Goal: Task Accomplishment & Management: Complete application form

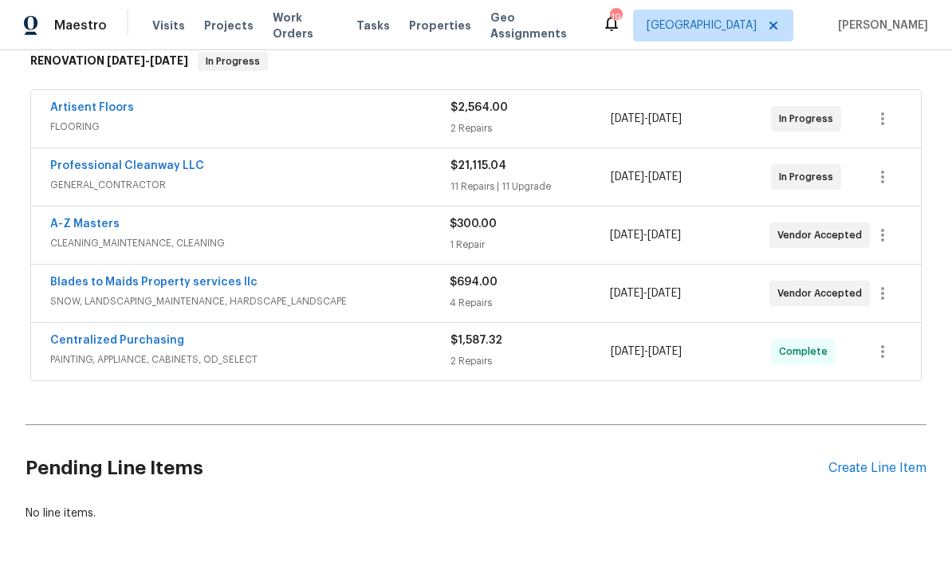
scroll to position [265, 0]
click at [114, 182] on span "GENERAL_CONTRACTOR" at bounding box center [250, 186] width 400 height 16
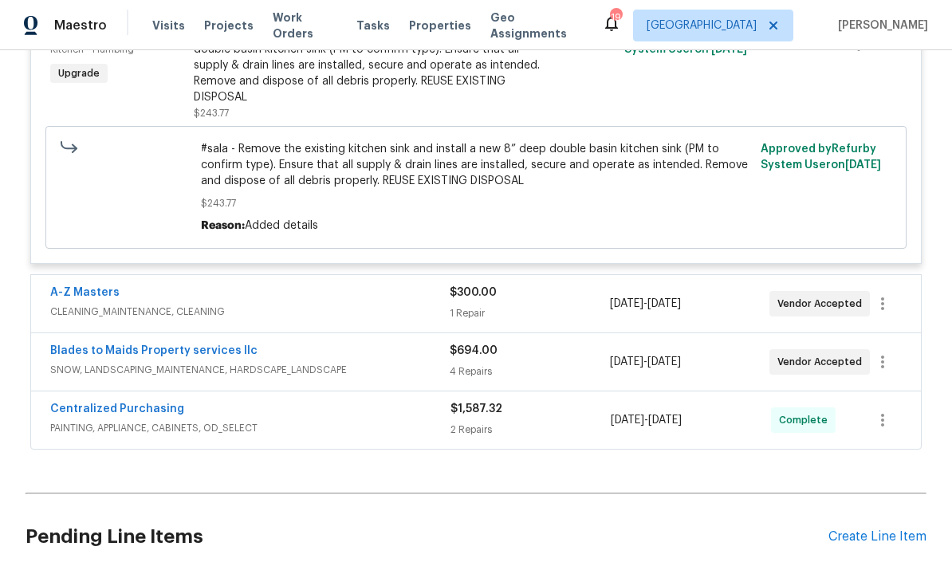
scroll to position [3707, 0]
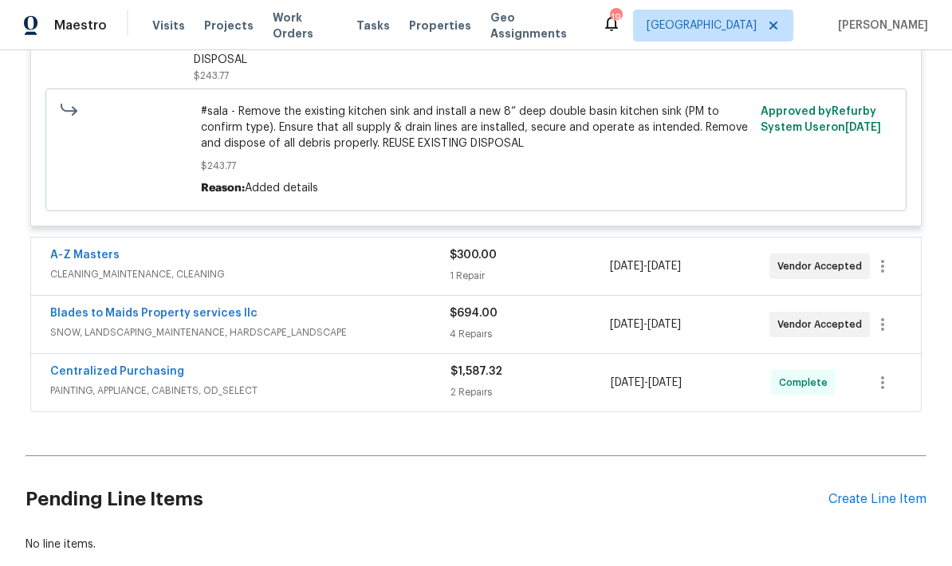
click at [112, 319] on link "Blades to Maids Property services llc" at bounding box center [153, 313] width 207 height 11
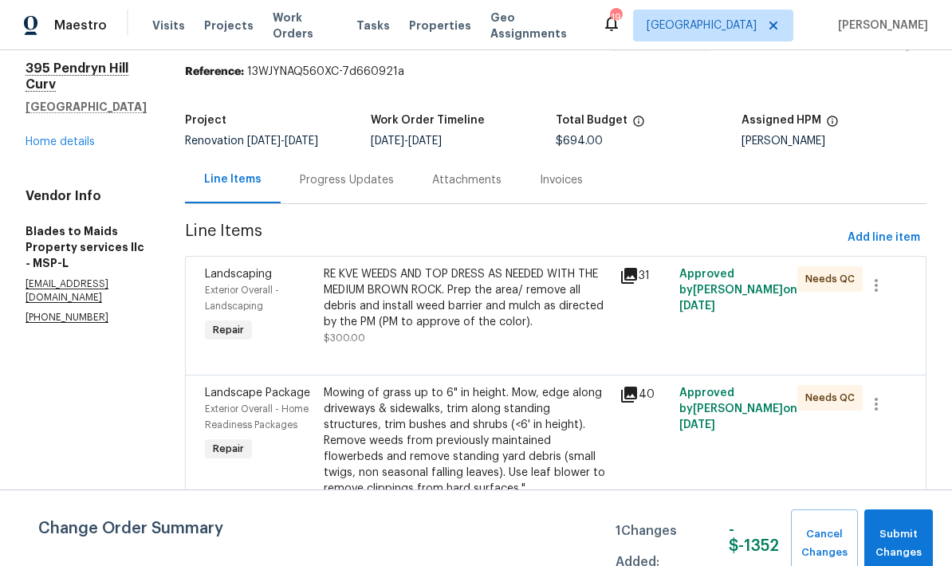
scroll to position [39, 0]
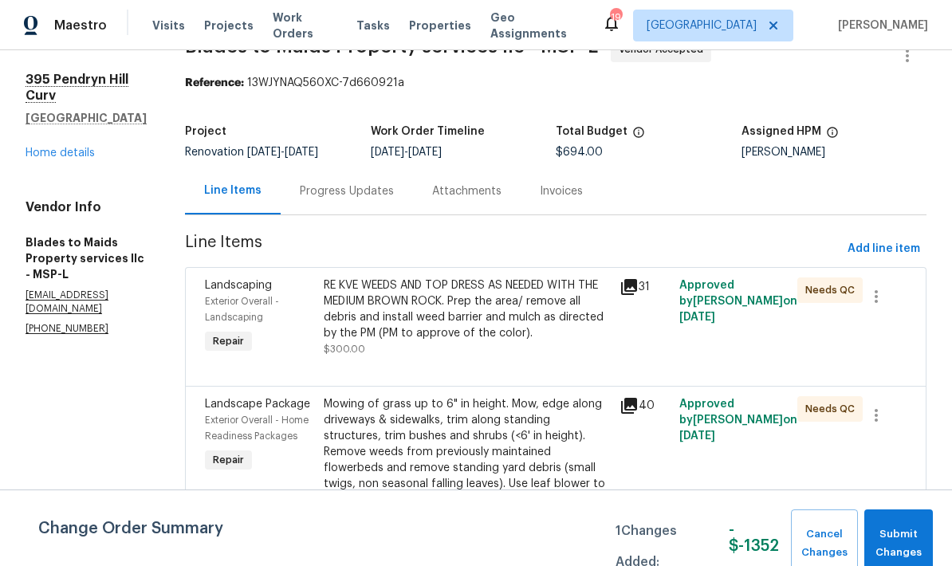
click at [301, 190] on div "Progress Updates" at bounding box center [347, 191] width 94 height 16
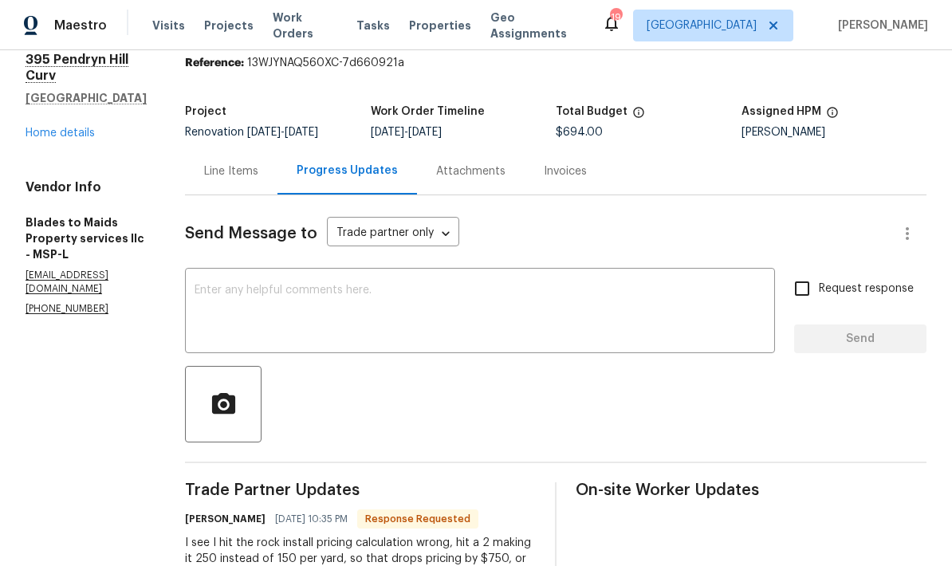
scroll to position [57, 0]
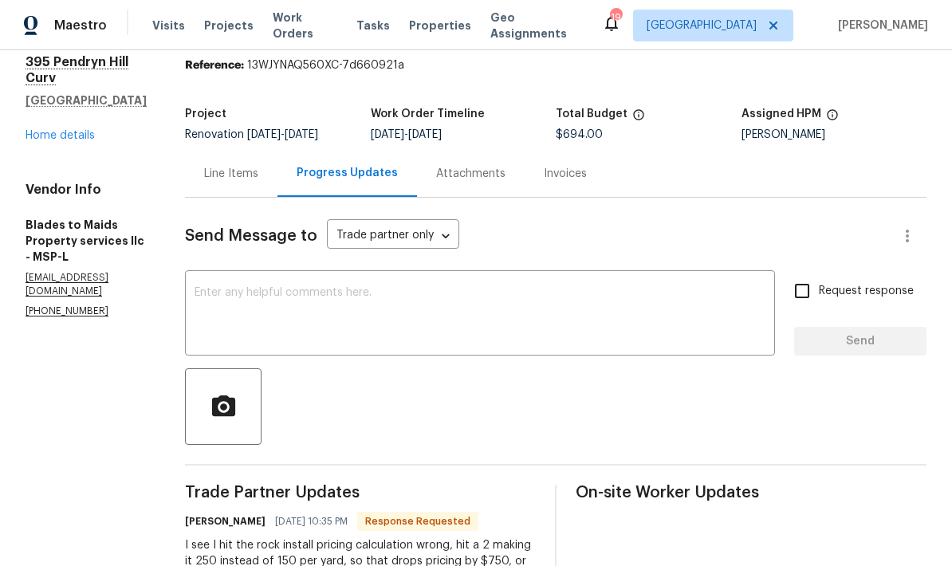
click at [88, 298] on p "[EMAIL_ADDRESS][DOMAIN_NAME]" at bounding box center [86, 284] width 121 height 27
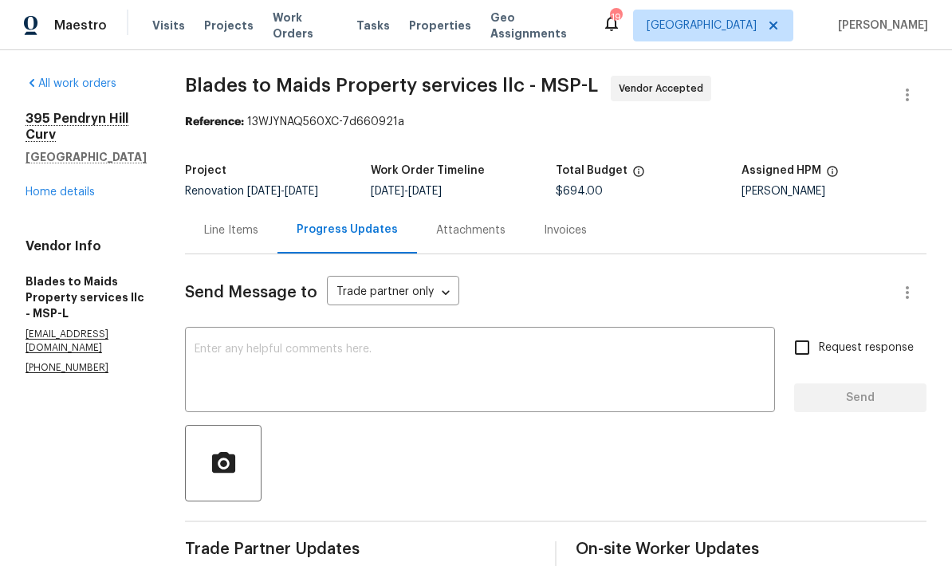
scroll to position [0, 0]
click at [33, 200] on div "[STREET_ADDRESS] Home details" at bounding box center [86, 155] width 121 height 89
click at [38, 198] on link "Home details" at bounding box center [60, 192] width 69 height 11
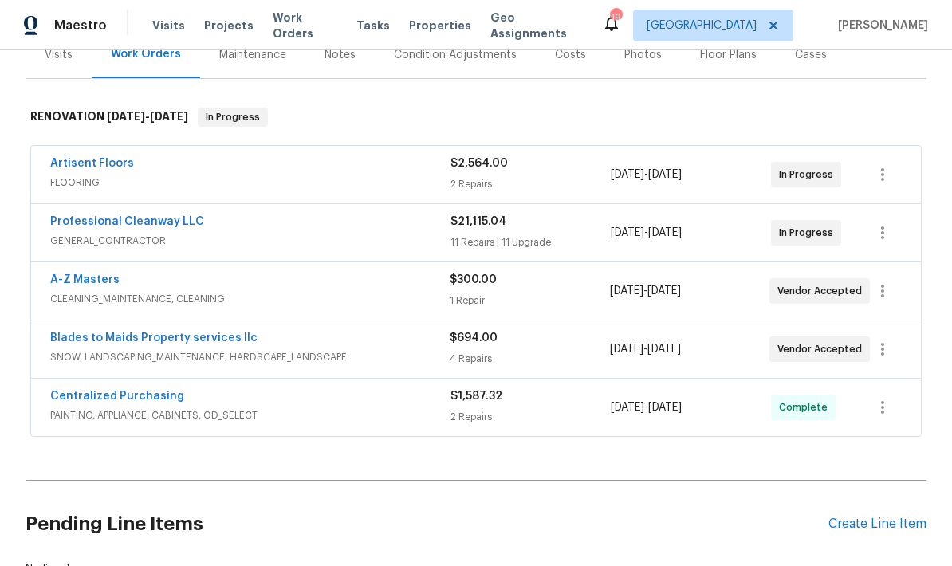
scroll to position [234, 0]
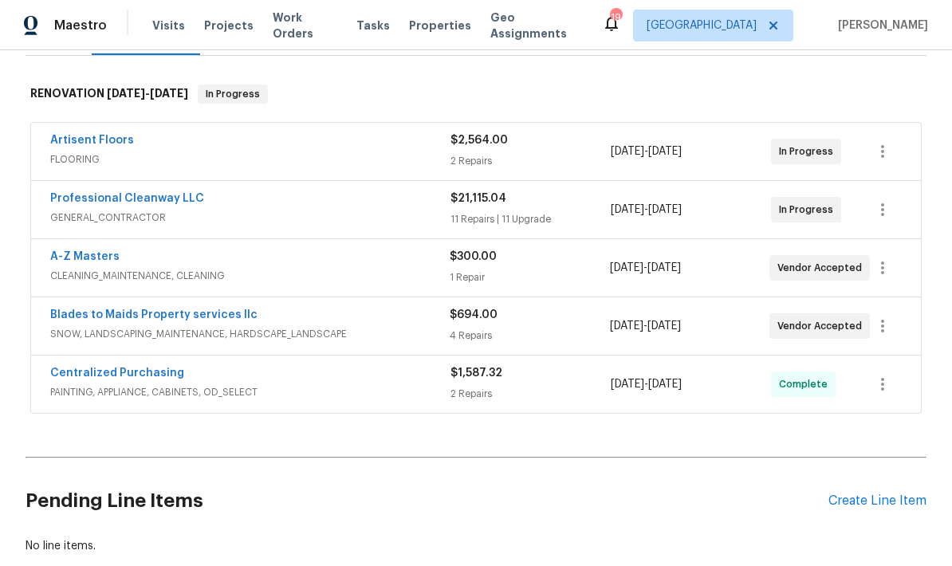
click at [101, 193] on link "Professional Cleanway LLC" at bounding box center [127, 198] width 154 height 11
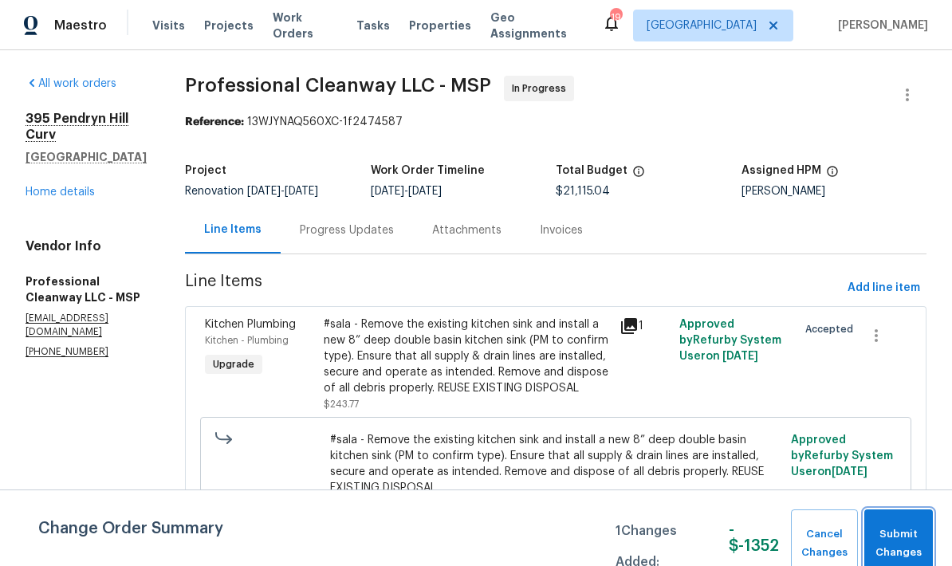
click at [664, 522] on button "Submit Changes" at bounding box center [898, 543] width 69 height 69
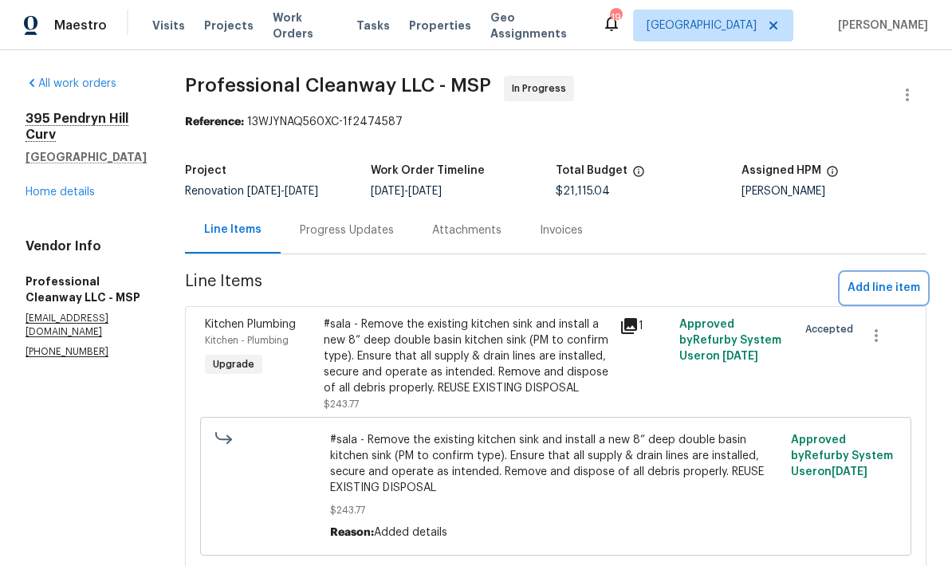
click at [664, 280] on span "Add line item" at bounding box center [883, 288] width 73 height 20
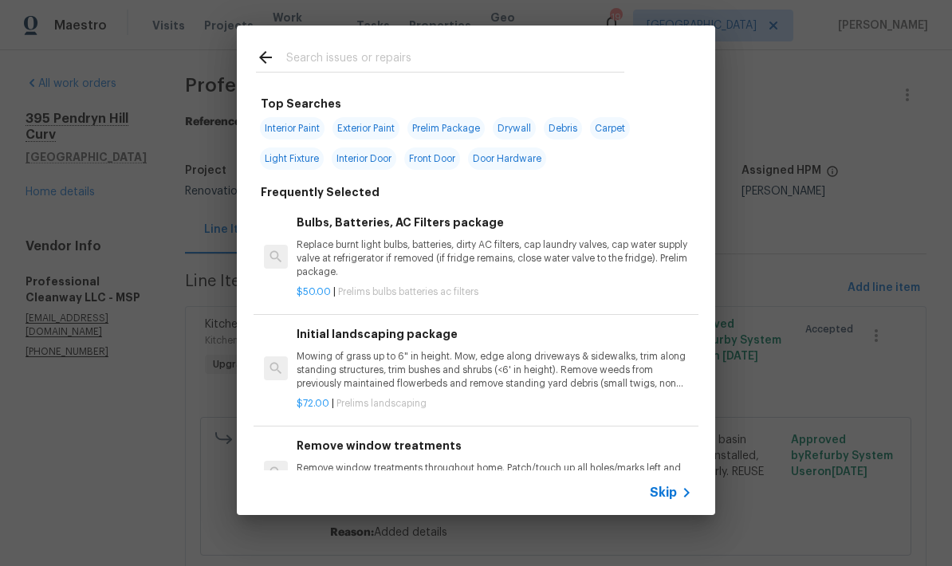
click at [361, 132] on span "Exterior Paint" at bounding box center [365, 128] width 67 height 22
type input "Exterior Paint"
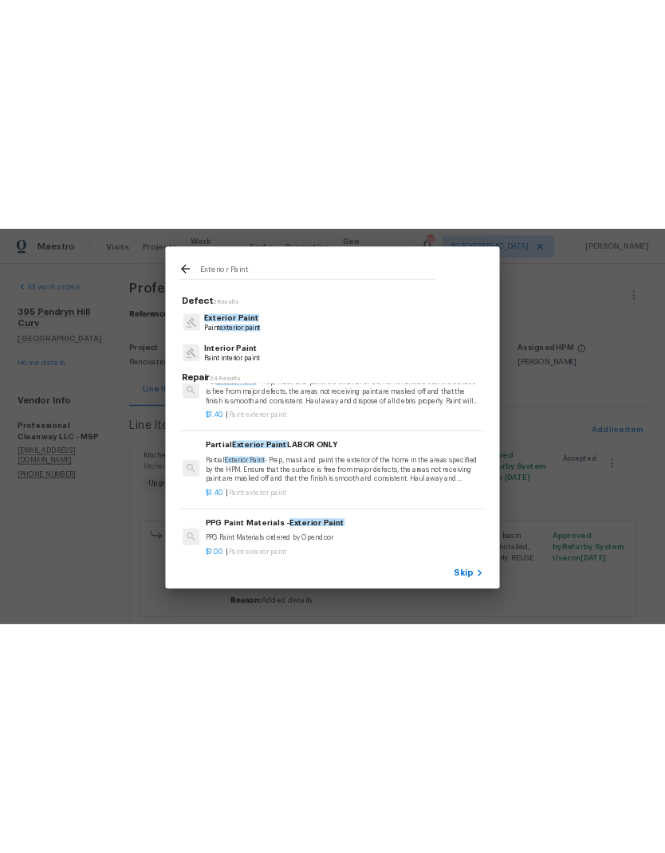
scroll to position [45, 2]
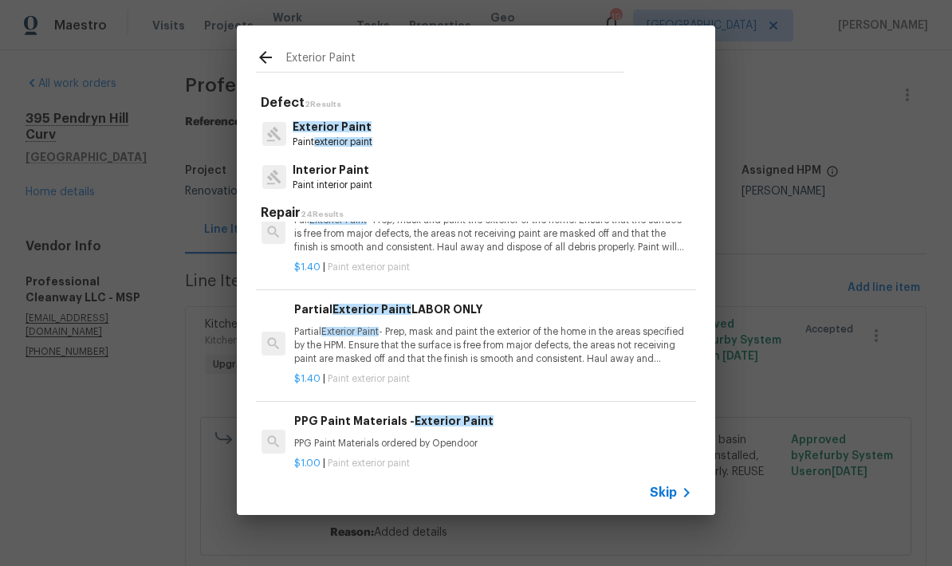
click at [413, 345] on p "Partial Exterior Paint - Prep, mask and paint the exterior of the home in the a…" at bounding box center [491, 345] width 395 height 41
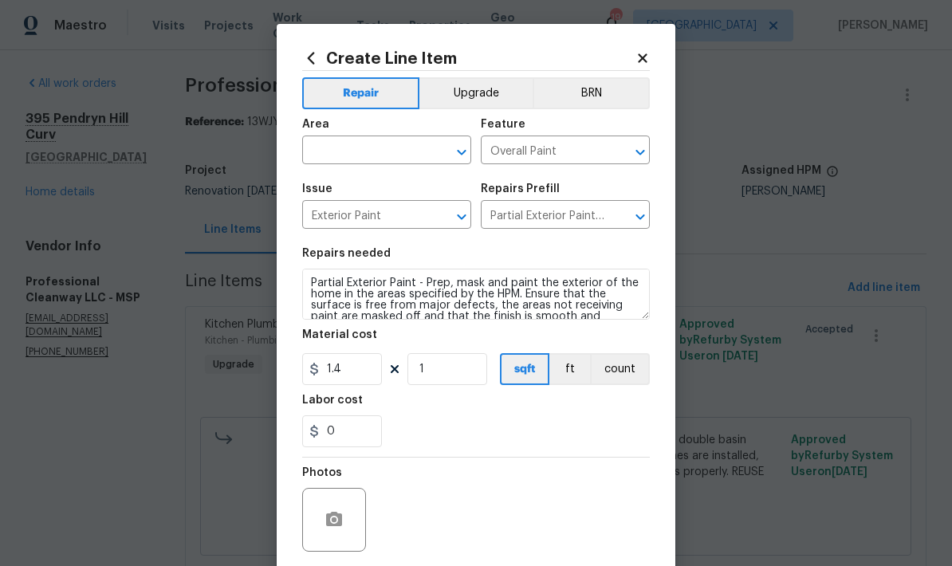
click at [344, 162] on input "text" at bounding box center [364, 151] width 124 height 25
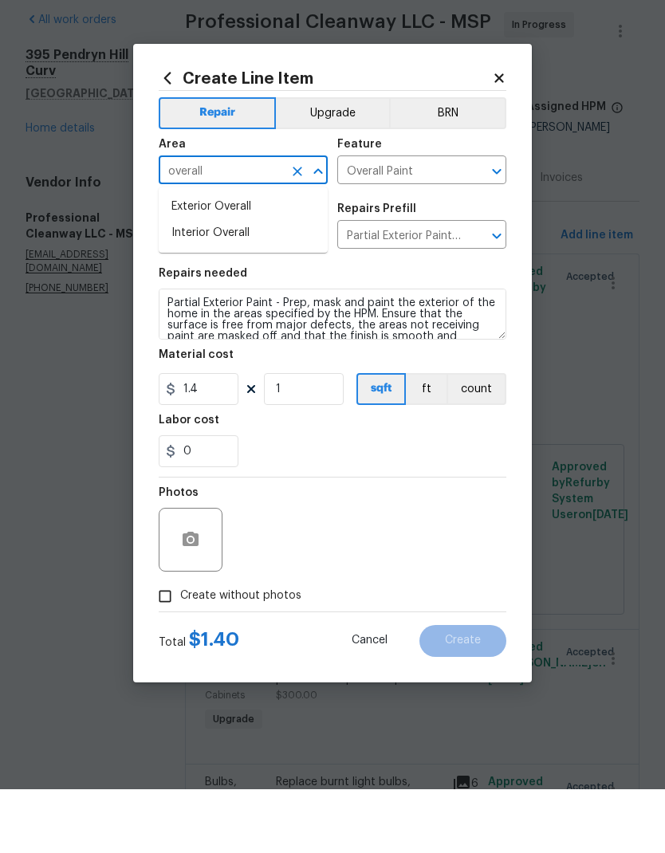
click at [193, 257] on li "Exterior Overall" at bounding box center [243, 270] width 169 height 26
type input "Exterior Overall"
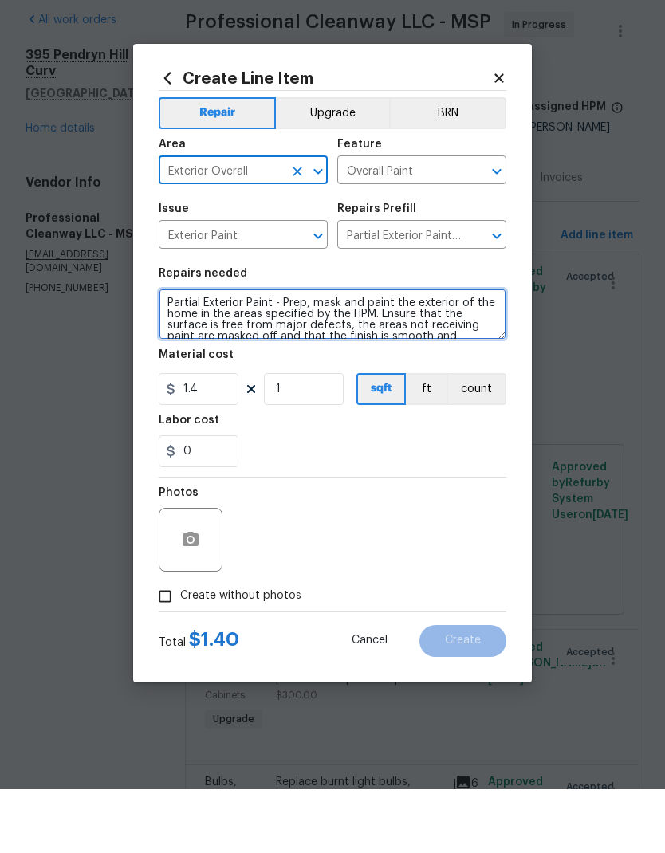
click at [167, 352] on textarea "Partial Exterior Paint - Prep, mask and paint the exterior of the home in the a…" at bounding box center [333, 377] width 348 height 51
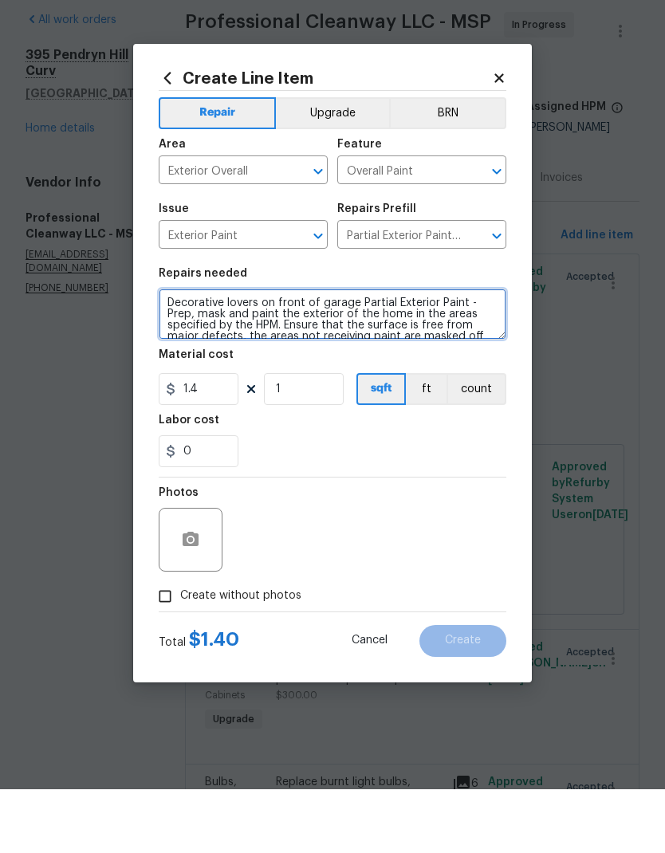
type textarea "Decorative lovers on front of garage Partial Exterior Paint - Prep, mask and pa…"
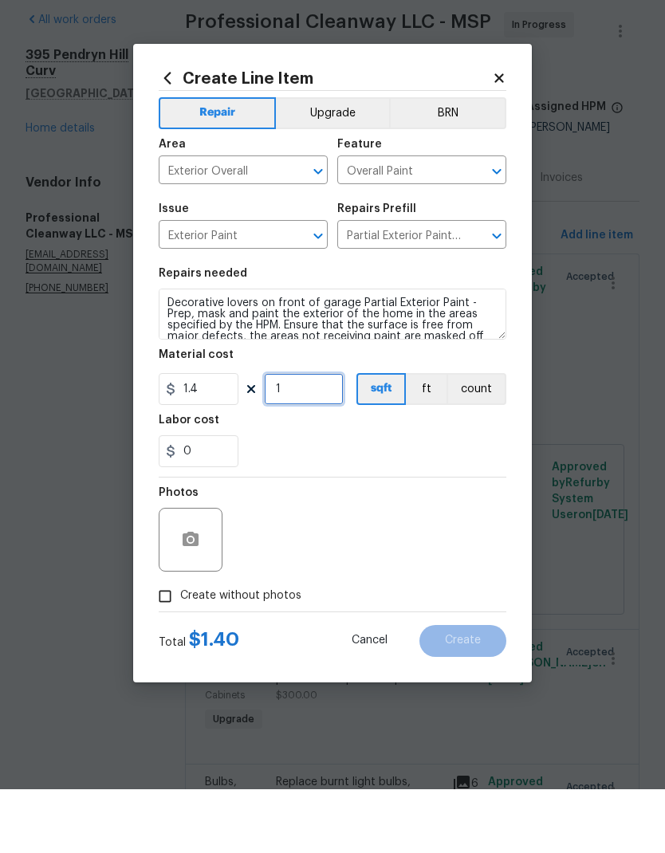
click at [300, 437] on input "1" at bounding box center [304, 453] width 80 height 32
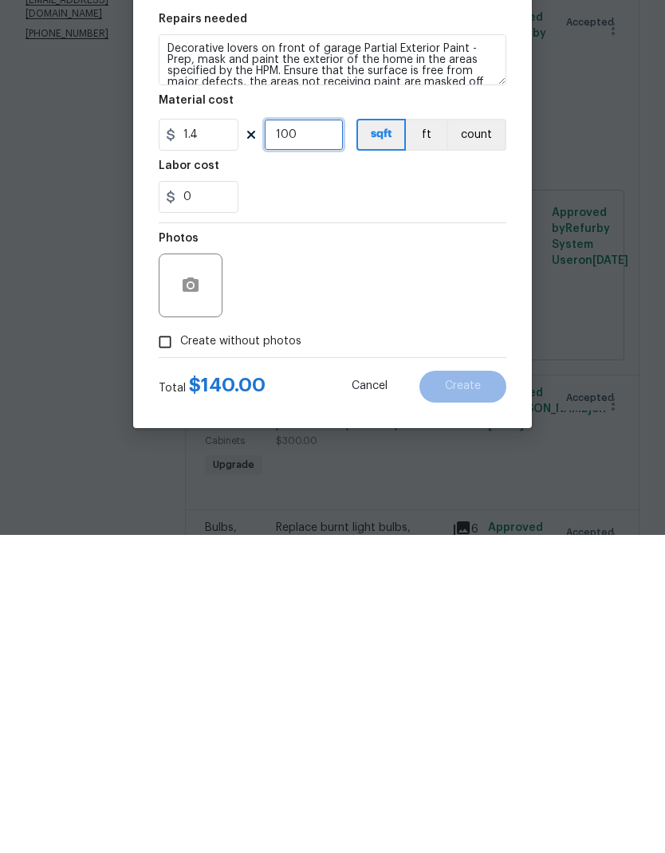
scroll to position [27, 0]
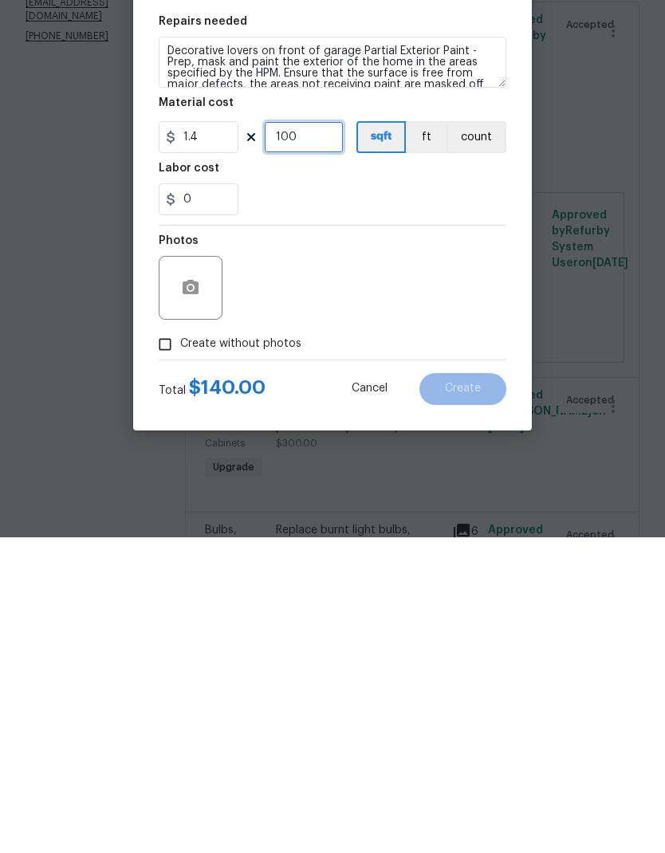
type input "100"
click at [179, 584] on button "button" at bounding box center [190, 603] width 38 height 38
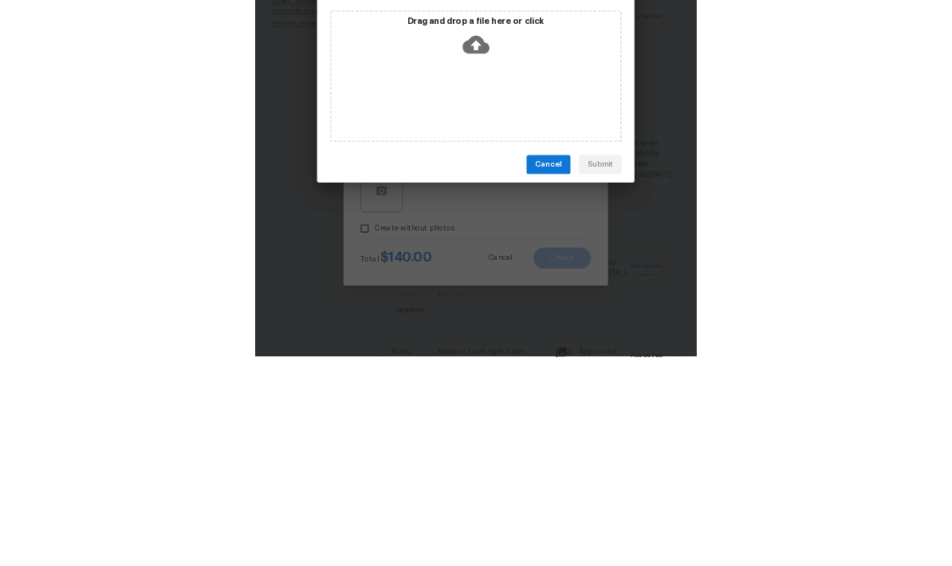
scroll to position [64, 0]
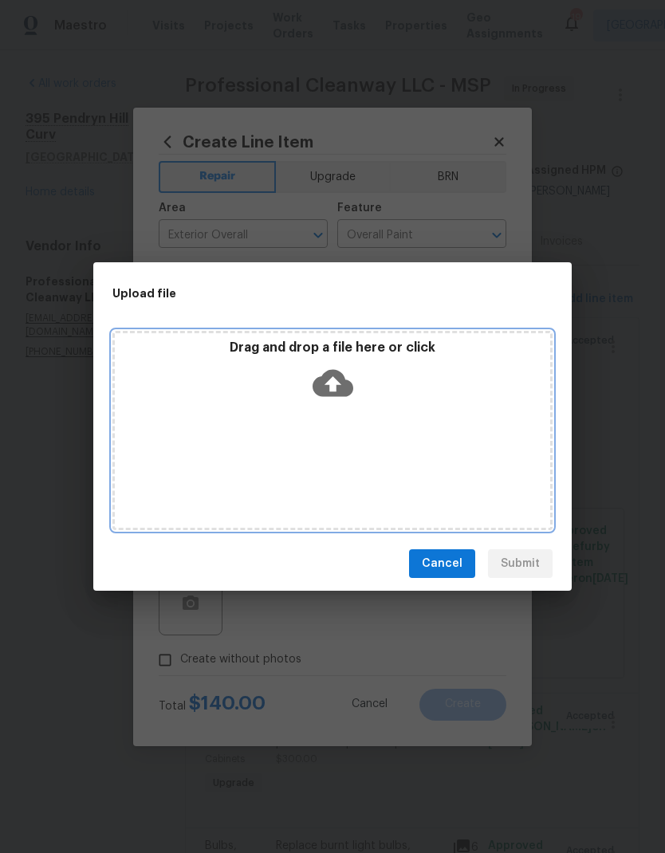
click at [291, 425] on div "Drag and drop a file here or click" at bounding box center [332, 430] width 440 height 199
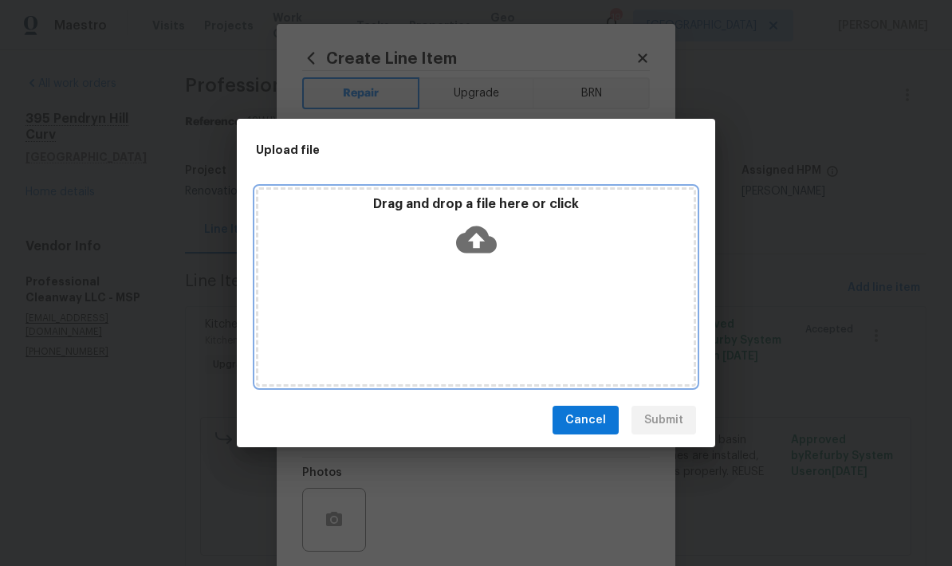
click at [515, 301] on div "Drag and drop a file here or click" at bounding box center [476, 286] width 440 height 199
click at [442, 296] on div "Drag and drop a file here or click" at bounding box center [476, 286] width 440 height 199
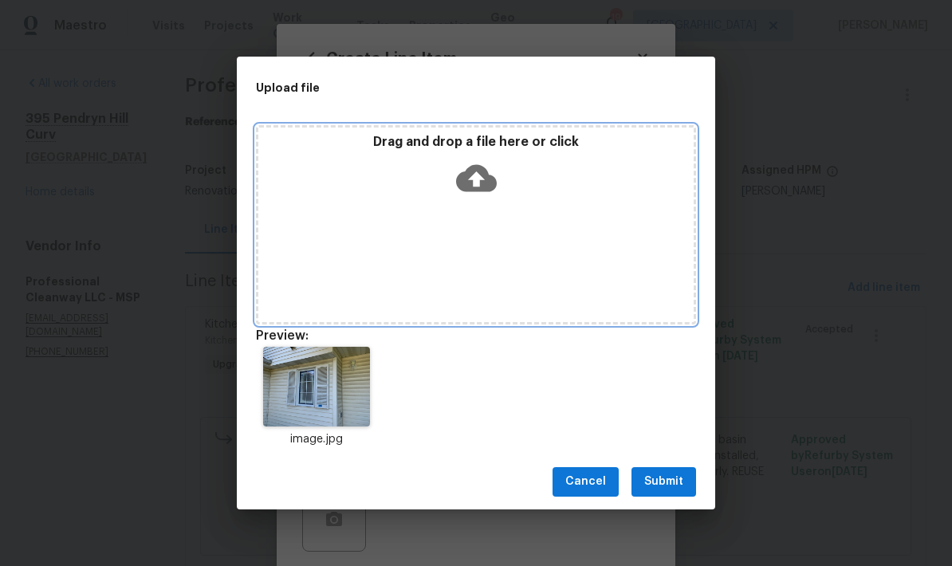
click at [375, 217] on div "Drag and drop a file here or click" at bounding box center [476, 224] width 440 height 199
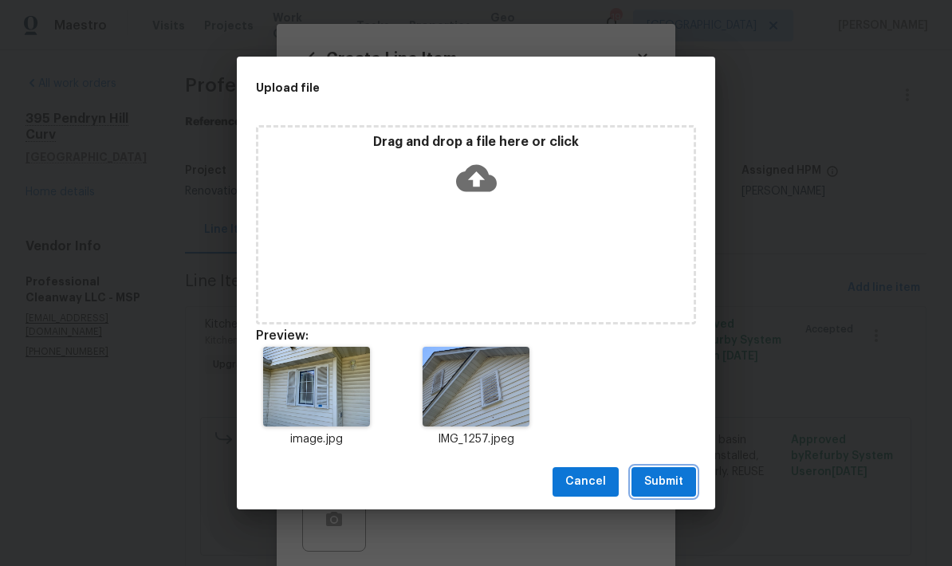
click at [659, 476] on span "Submit" at bounding box center [663, 482] width 39 height 20
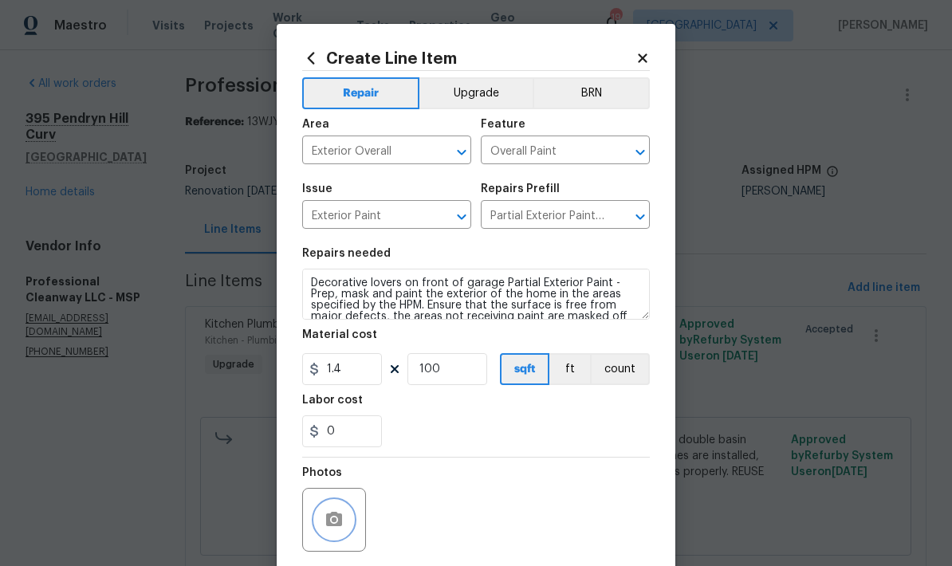
scroll to position [0, 0]
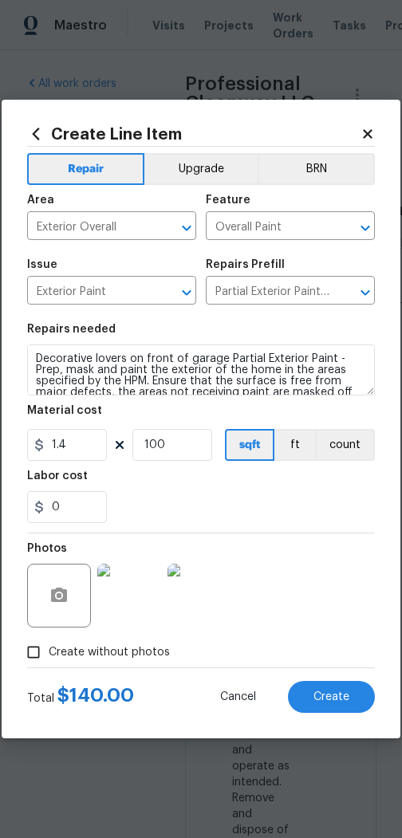
click at [324, 695] on span "Create" at bounding box center [331, 697] width 36 height 12
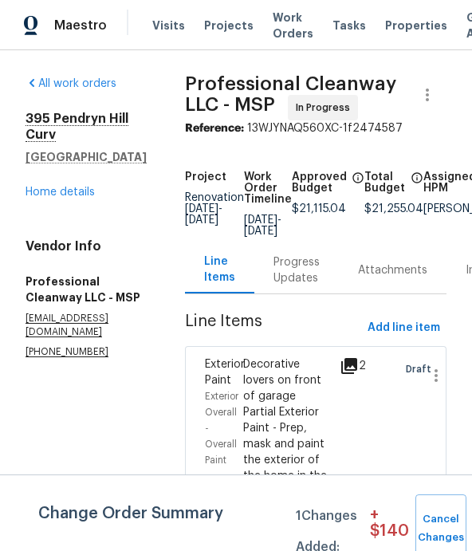
click at [139, 84] on div "All work orders" at bounding box center [86, 84] width 121 height 16
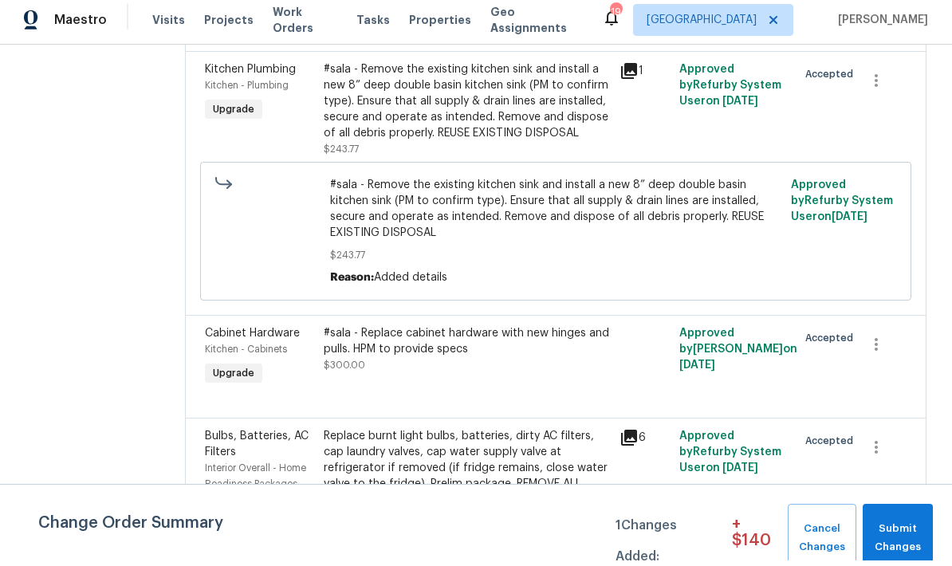
scroll to position [570, 0]
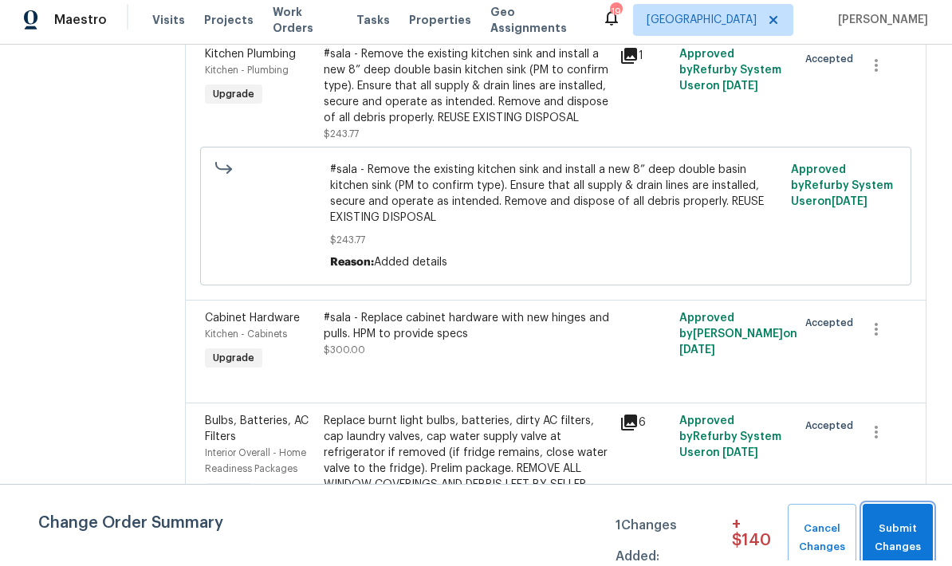
click at [664, 527] on span "Submit Changes" at bounding box center [897, 543] width 54 height 37
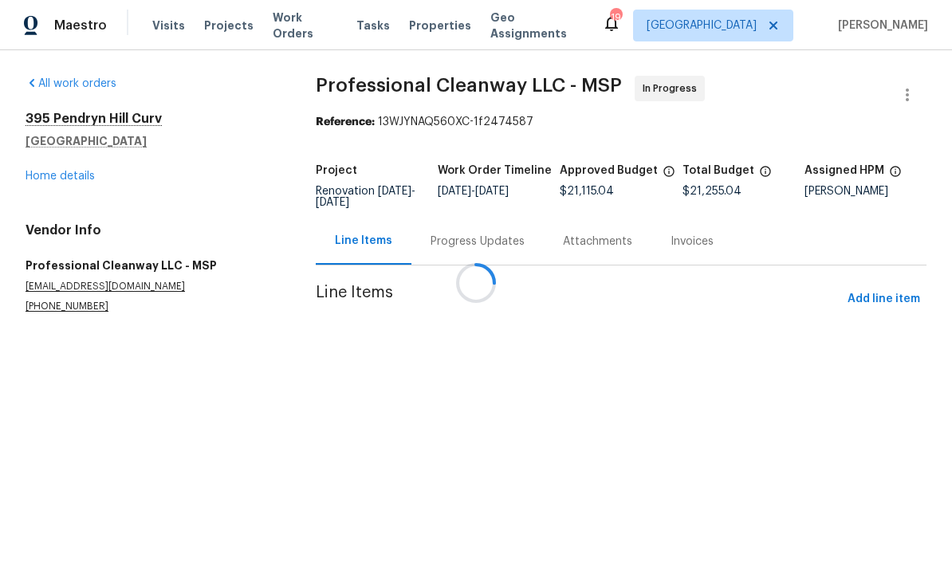
scroll to position [615, 0]
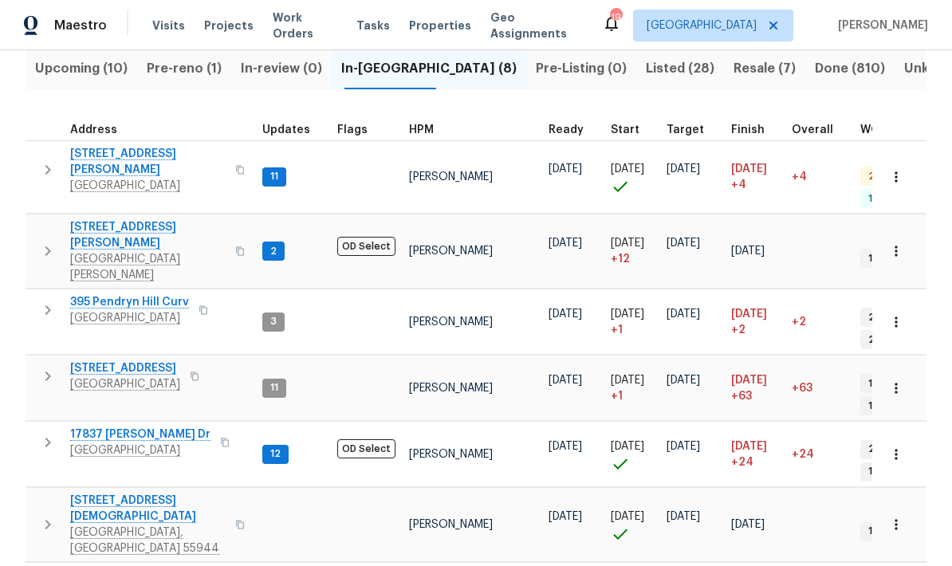
scroll to position [177, 0]
click at [95, 493] on span "303 6th St SW" at bounding box center [147, 509] width 155 height 32
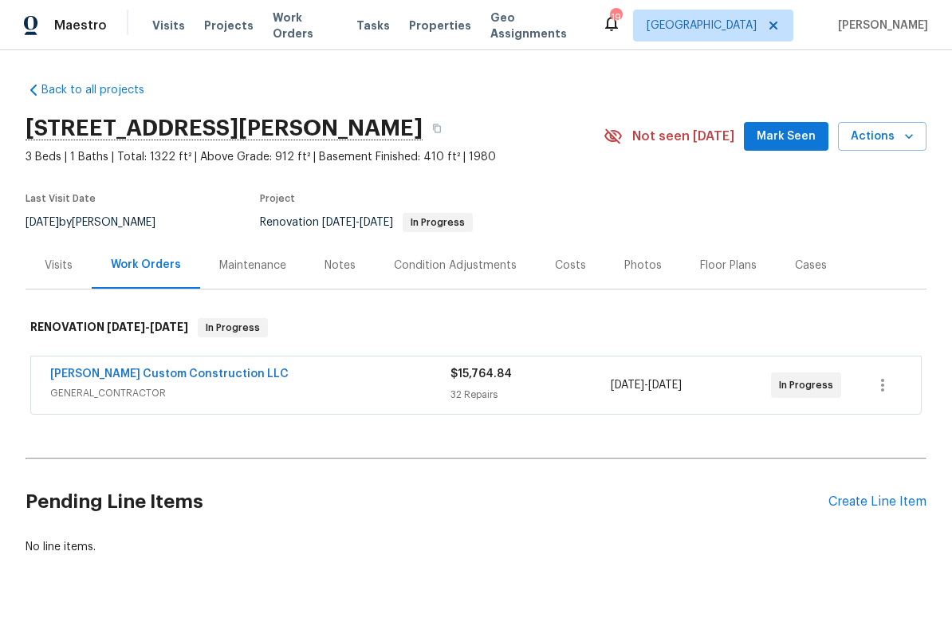
click at [69, 371] on link "Clark Custom Construction LLC" at bounding box center [169, 373] width 238 height 11
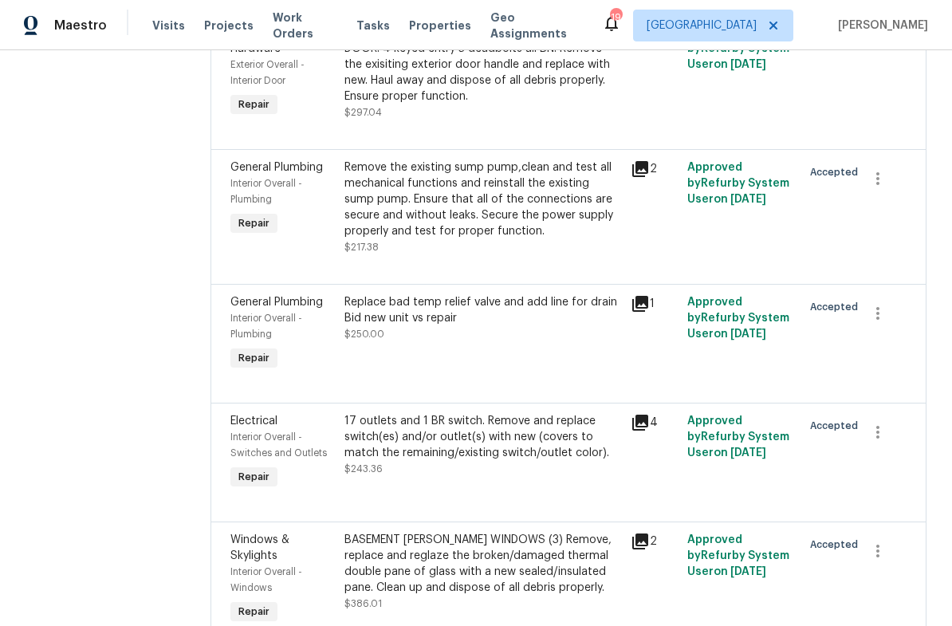
scroll to position [3825, 0]
click at [444, 358] on div "Replace bad temp relief valve and add line for drain Bid new unit vs repair $25…" at bounding box center [482, 334] width 285 height 89
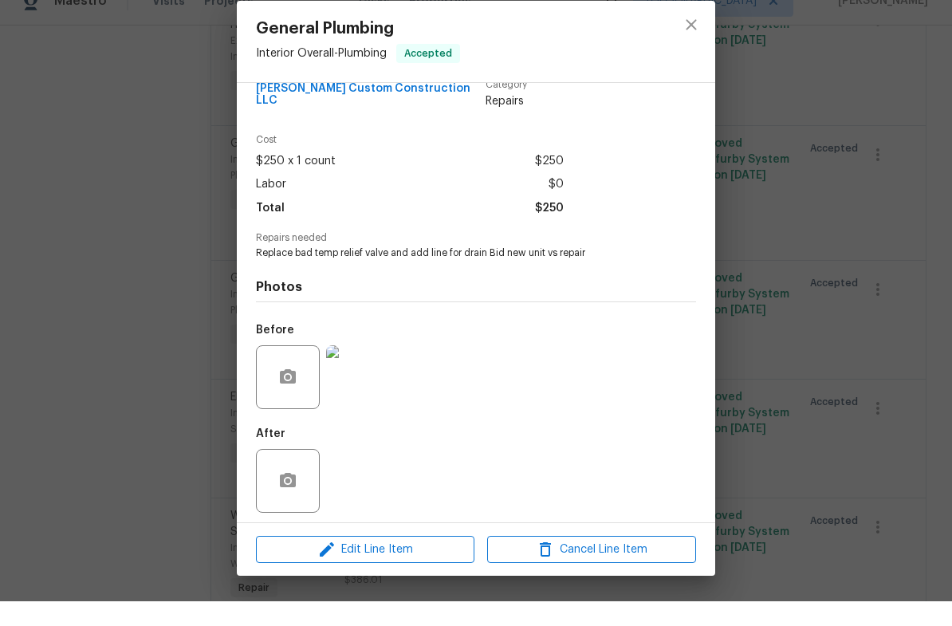
scroll to position [39, 0]
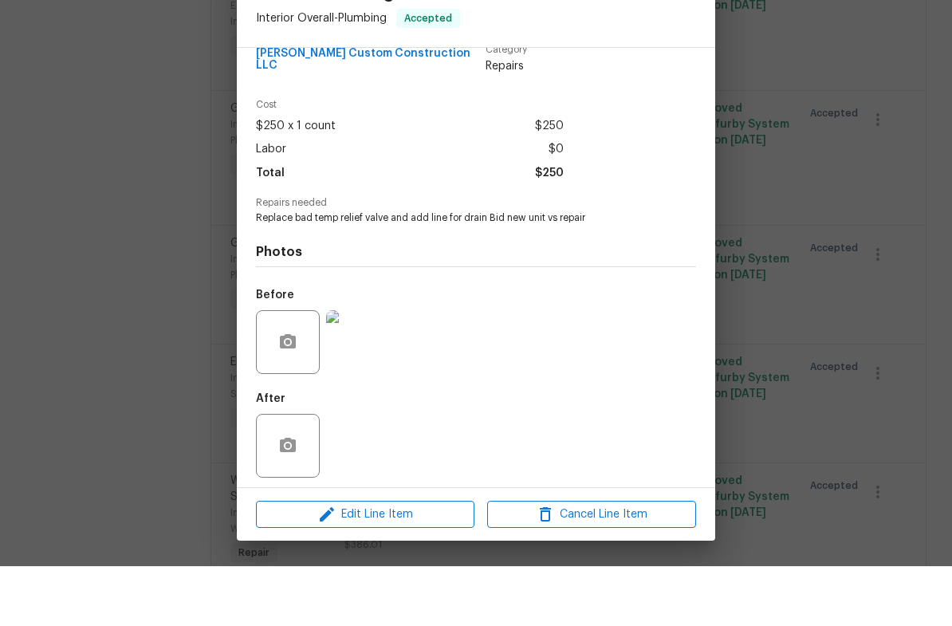
click at [361, 564] on span "Edit Line Item" at bounding box center [365, 574] width 209 height 20
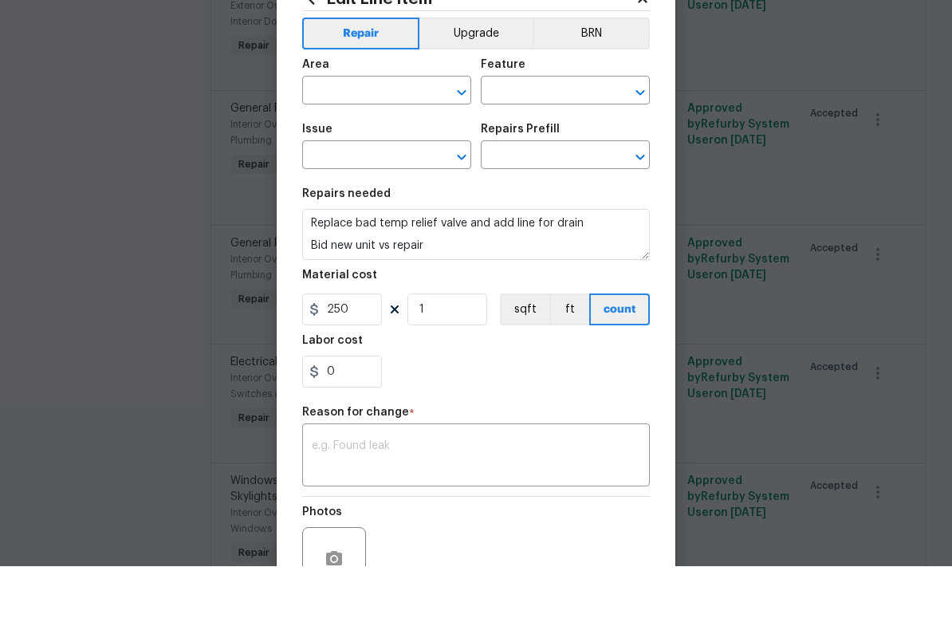
type input "Interior Overall"
type input "Plumbing"
type input "General Plumbing"
type input "Water Heater TP line $250.00"
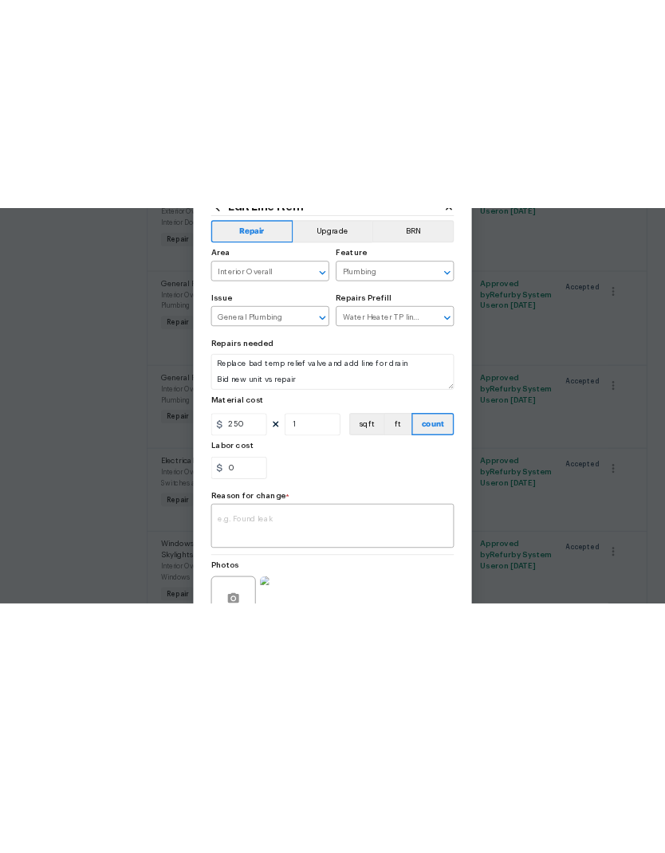
scroll to position [0, 0]
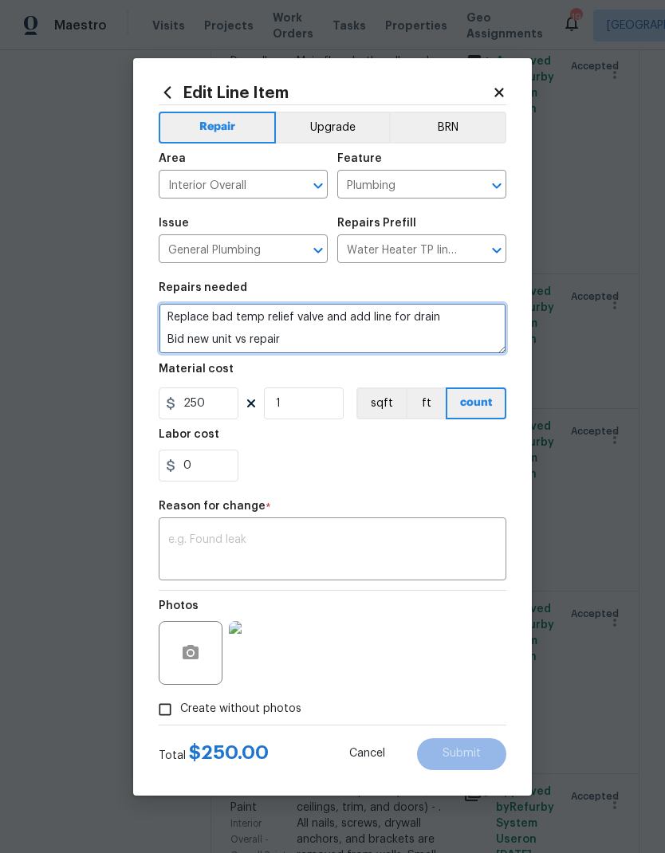
click at [289, 344] on textarea "Replace bad temp relief valve and add line for drain Bid new unit vs repair" at bounding box center [333, 328] width 348 height 51
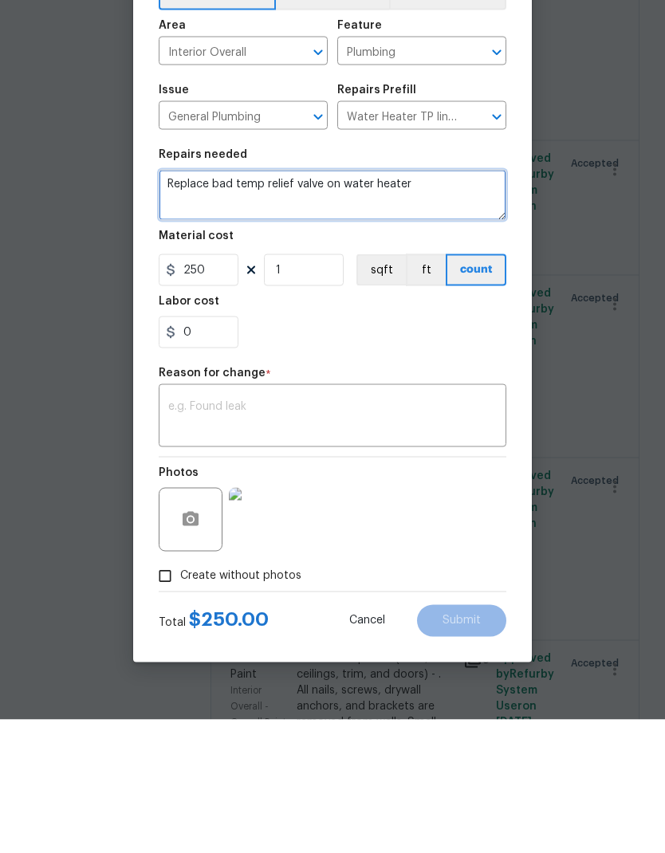
type textarea "Replace bad temp relief valve on water heater"
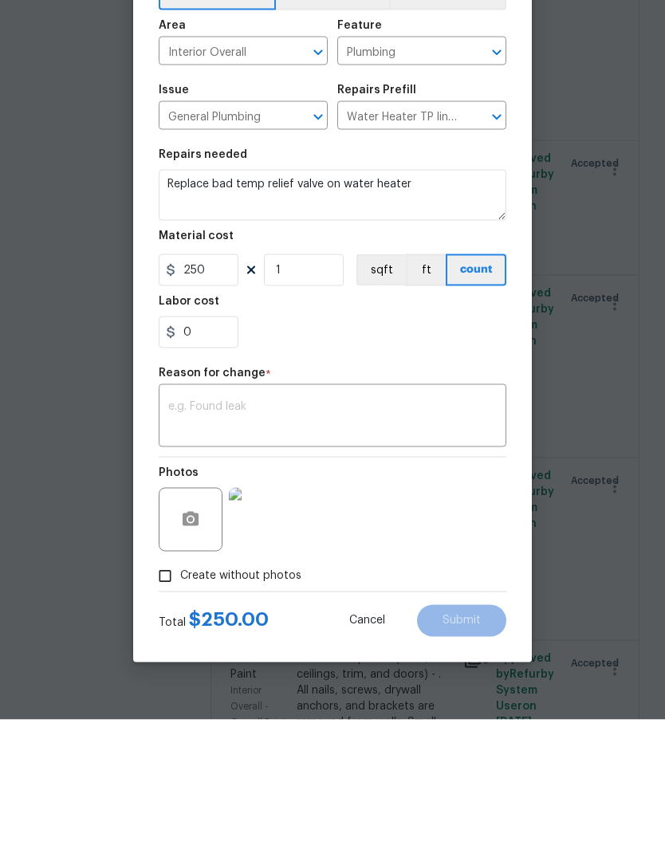
click at [176, 534] on textarea at bounding box center [332, 550] width 328 height 33
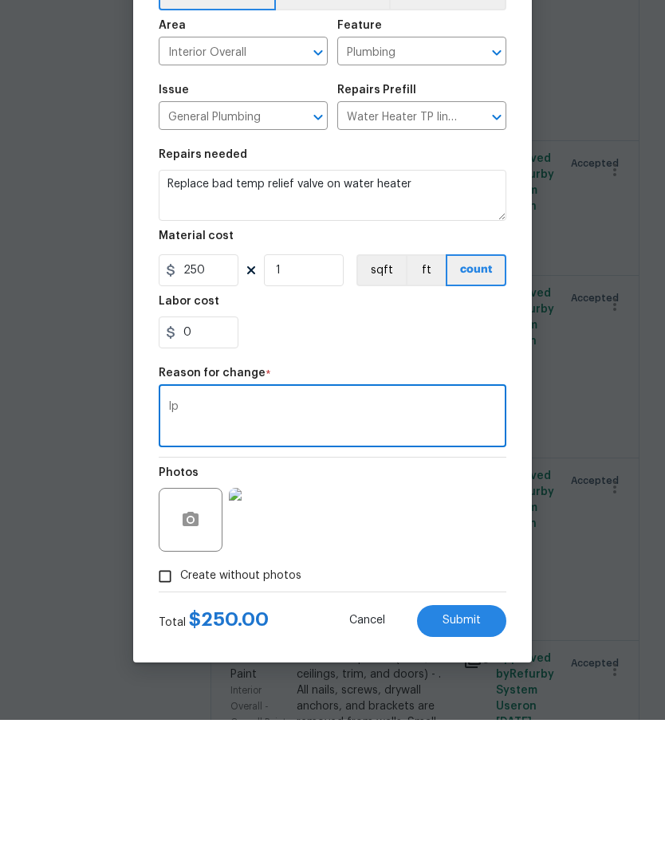
type textarea "I"
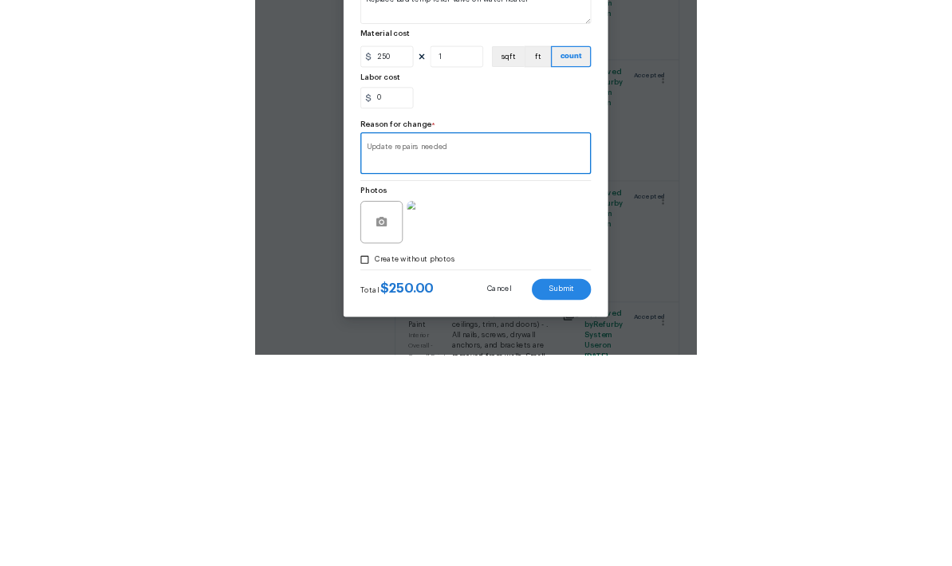
scroll to position [64, 0]
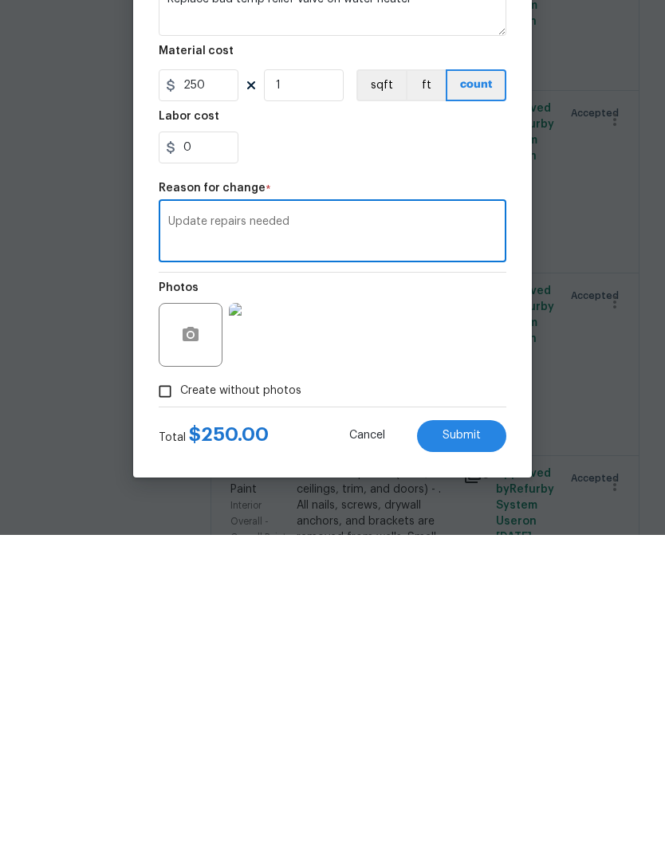
type textarea "Update repairs needed"
click at [455, 625] on span "Submit" at bounding box center [461, 754] width 38 height 12
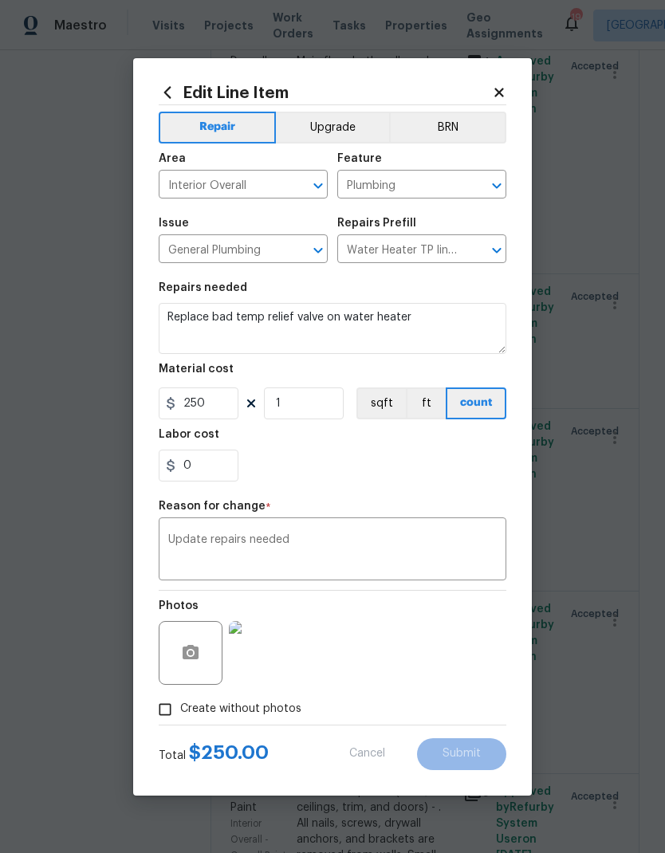
type textarea "Replace bad temp relief valve and add line for drain Bid new unit vs repair"
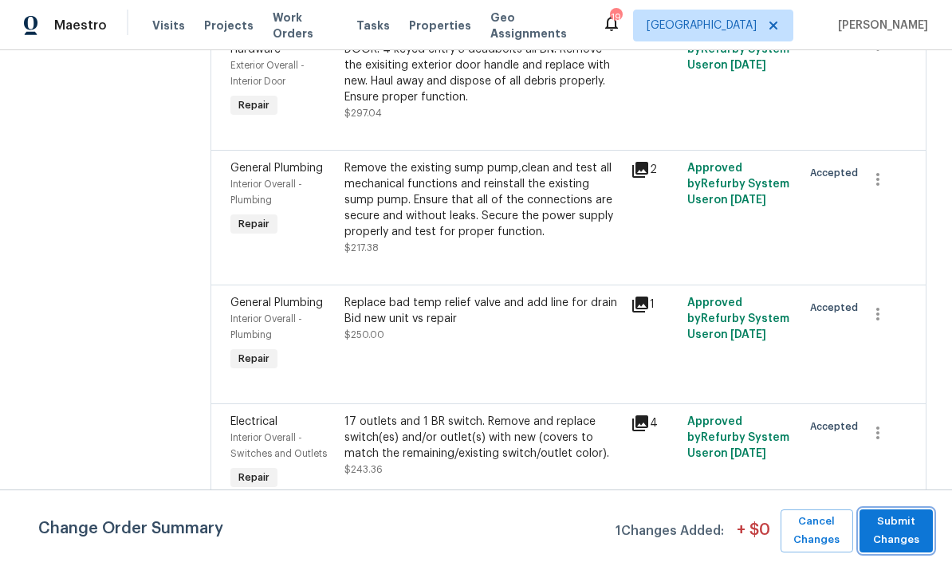
click at [886, 526] on span "Submit Changes" at bounding box center [895, 531] width 57 height 37
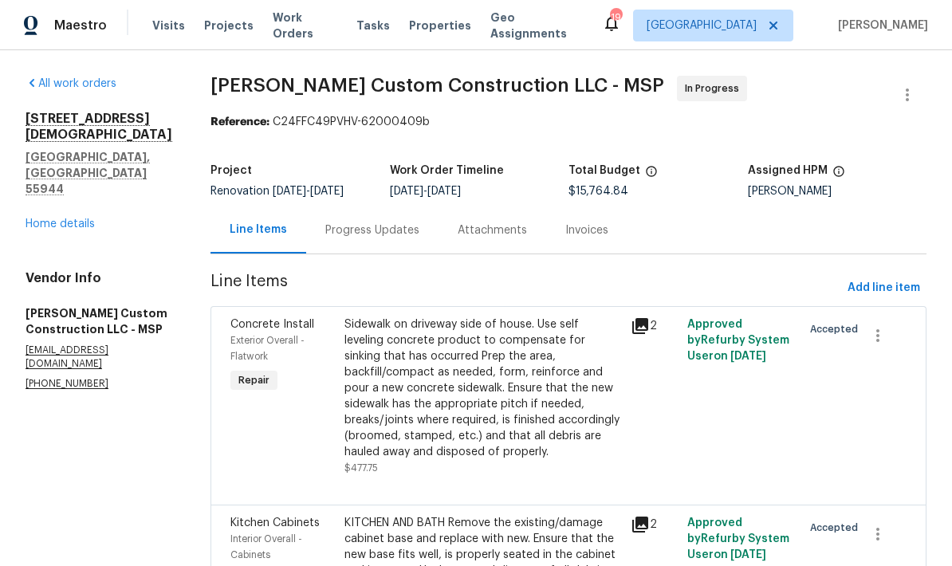
scroll to position [0, 0]
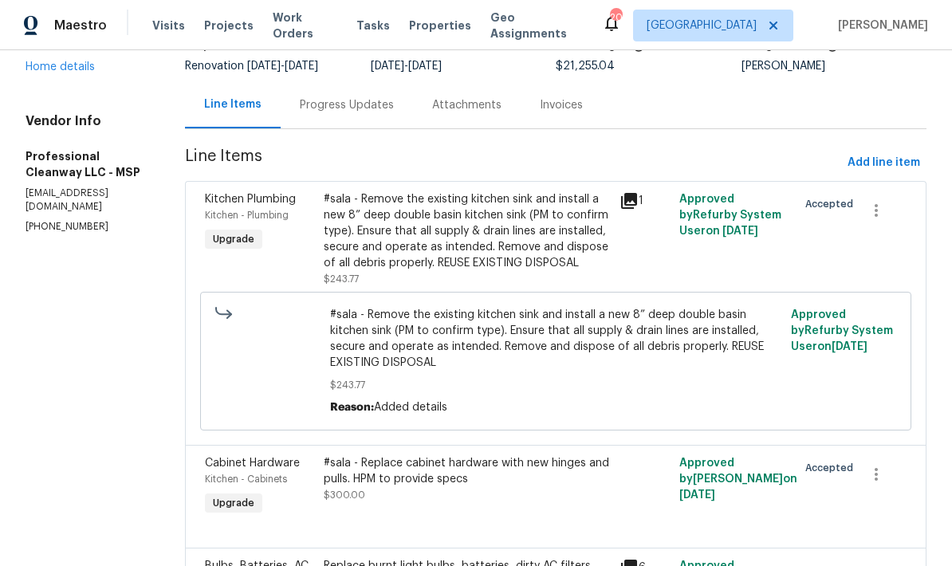
scroll to position [42, 0]
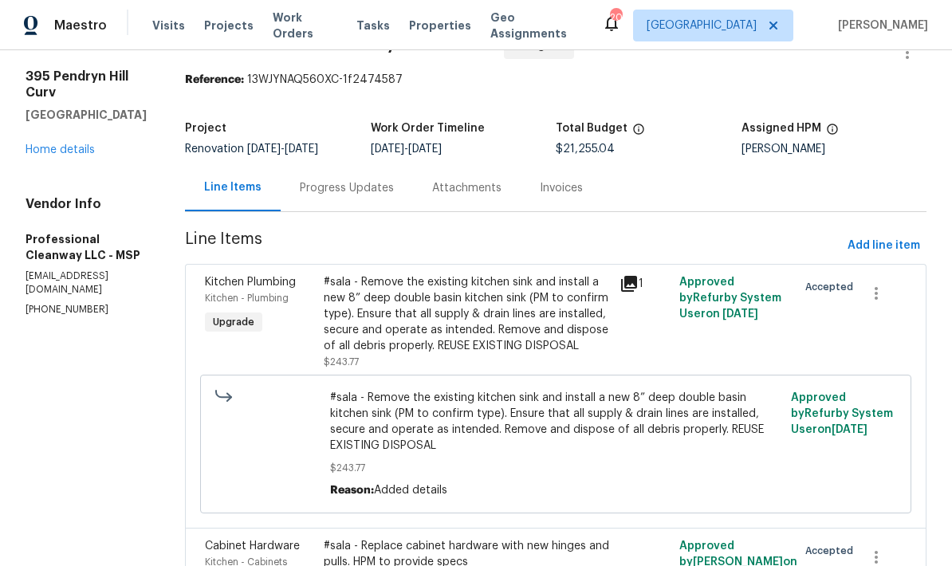
click at [55, 146] on link "Home details" at bounding box center [60, 149] width 69 height 11
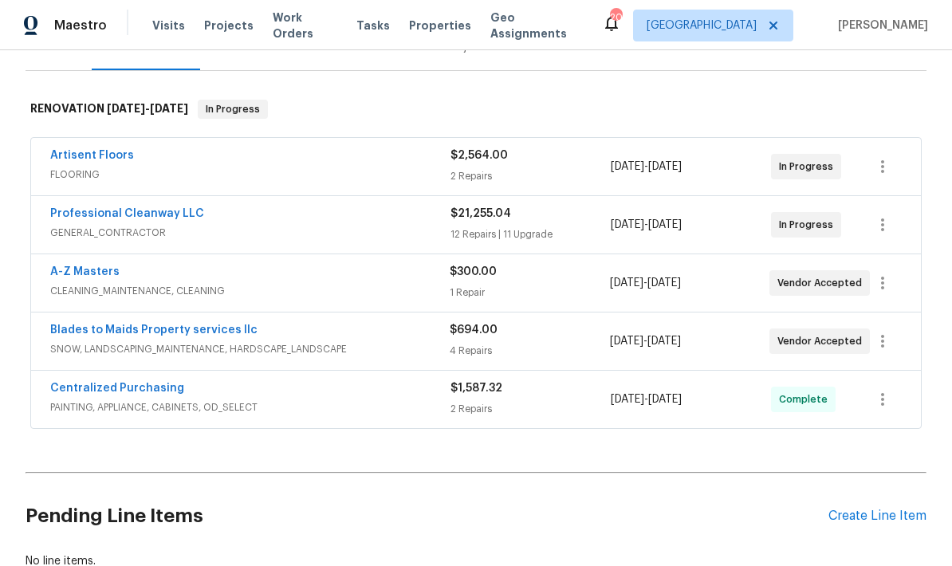
scroll to position [230, 0]
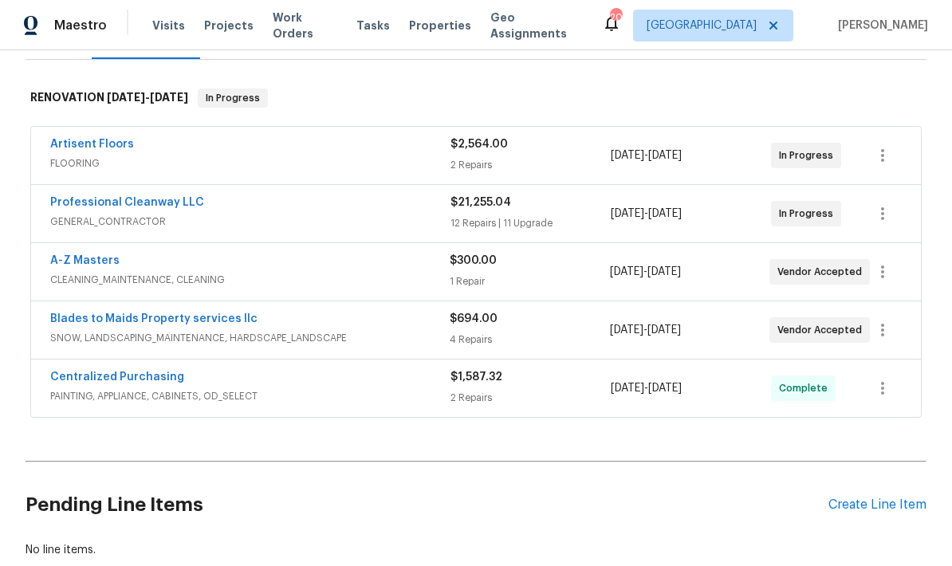
click at [107, 324] on link "Blades to Maids Property services llc" at bounding box center [153, 318] width 207 height 11
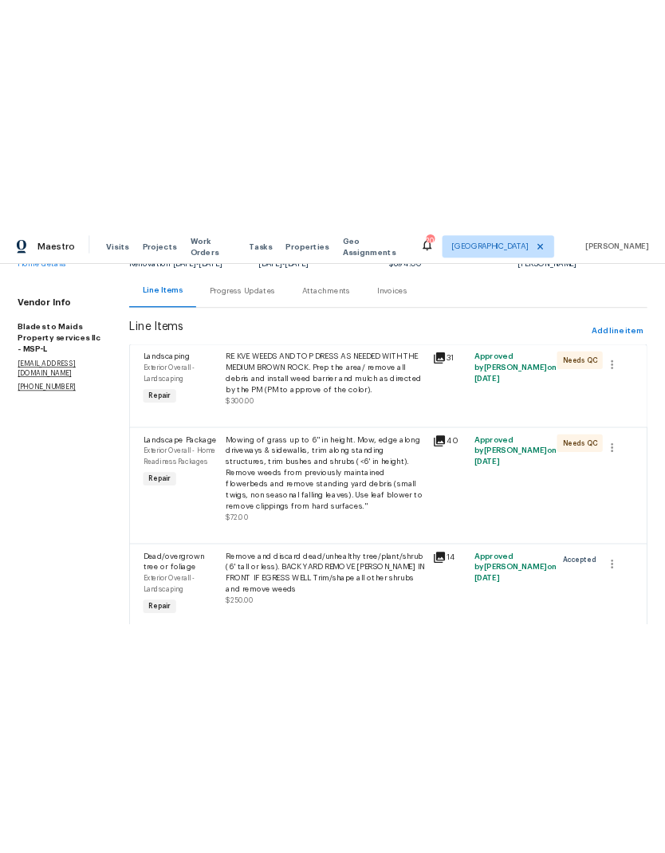
scroll to position [142, 0]
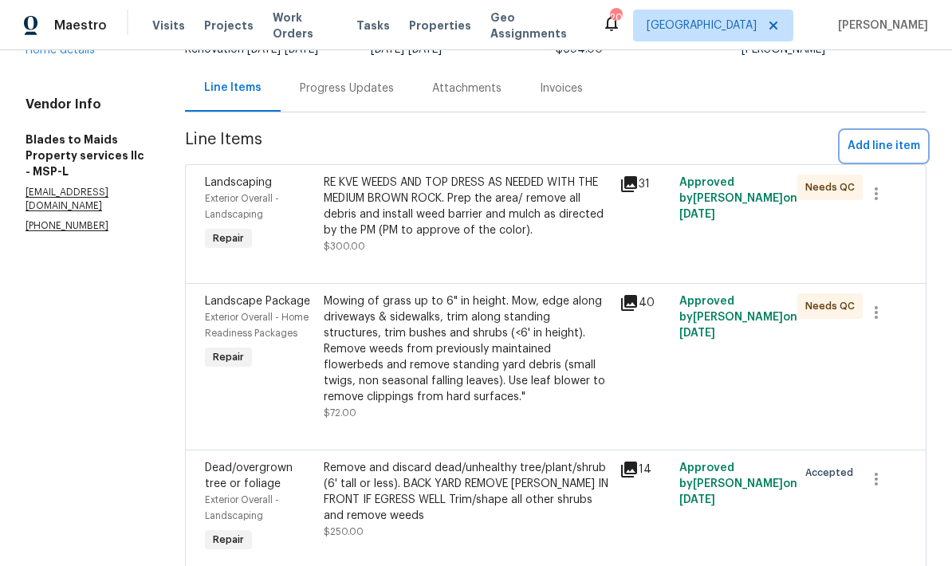
click at [880, 147] on span "Add line item" at bounding box center [883, 146] width 73 height 20
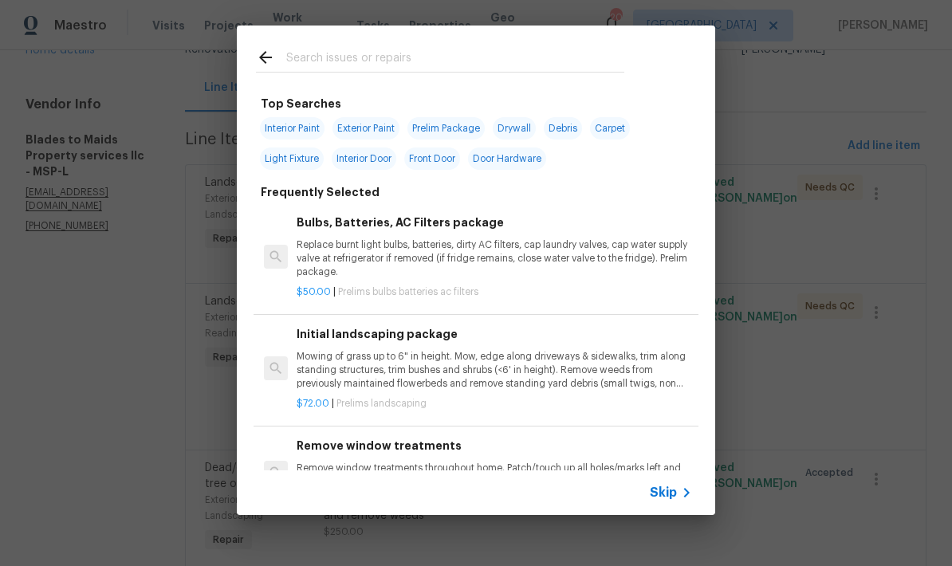
click at [310, 68] on input "text" at bounding box center [455, 60] width 338 height 24
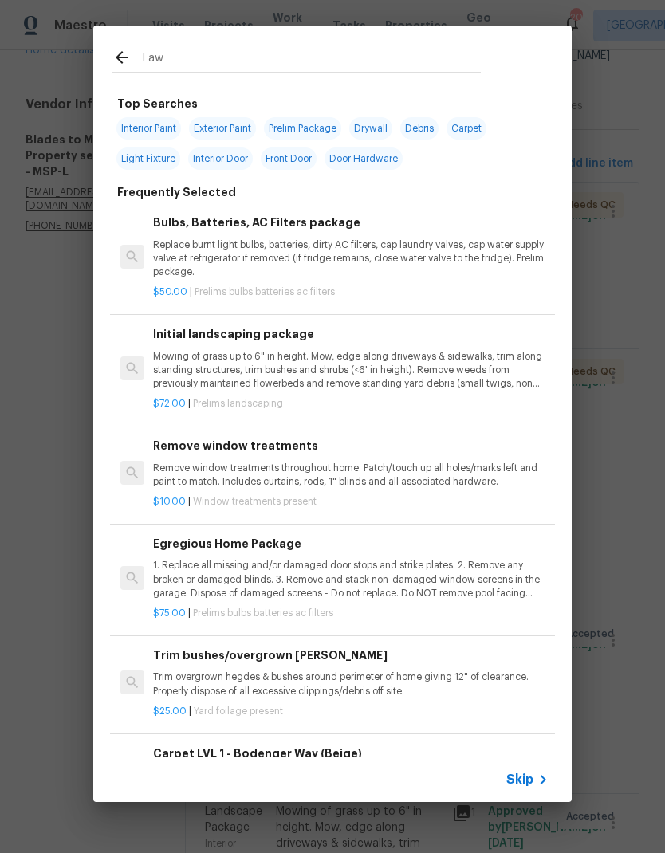
type input "Lawn"
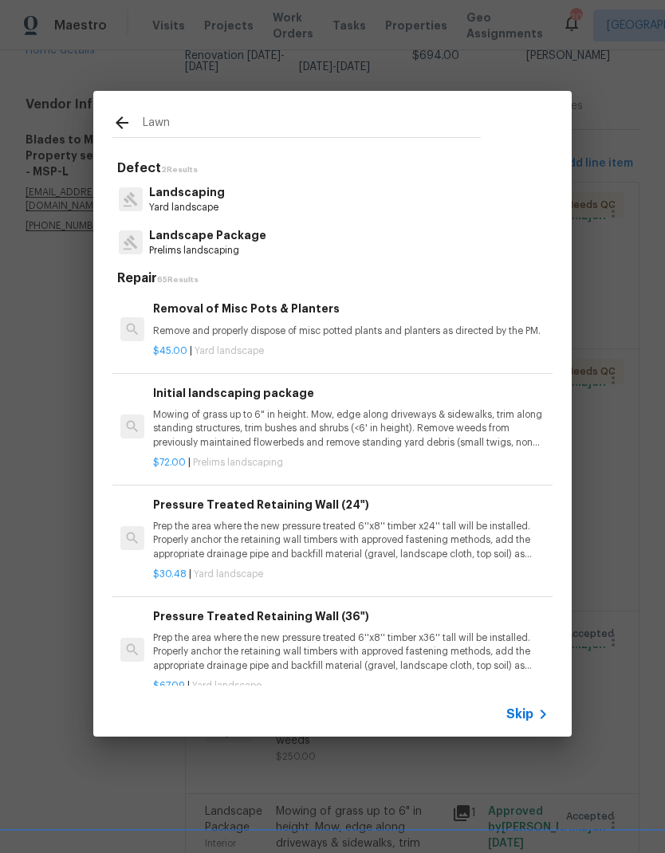
click at [174, 246] on p "Prelims landscaping" at bounding box center [207, 251] width 117 height 14
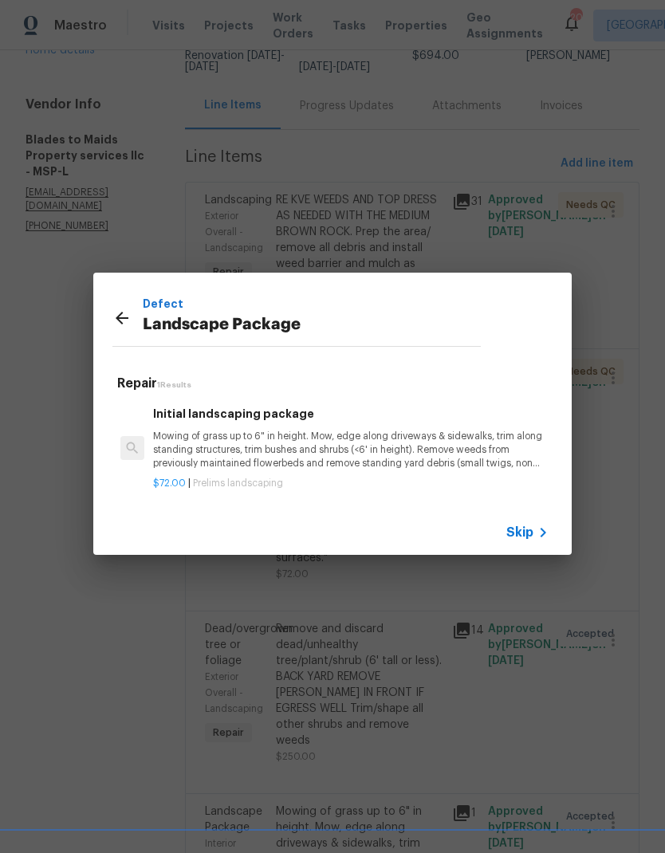
click at [189, 446] on p "Mowing of grass up to 6" in height. Mow, edge along driveways & sidewalks, trim…" at bounding box center [350, 450] width 395 height 41
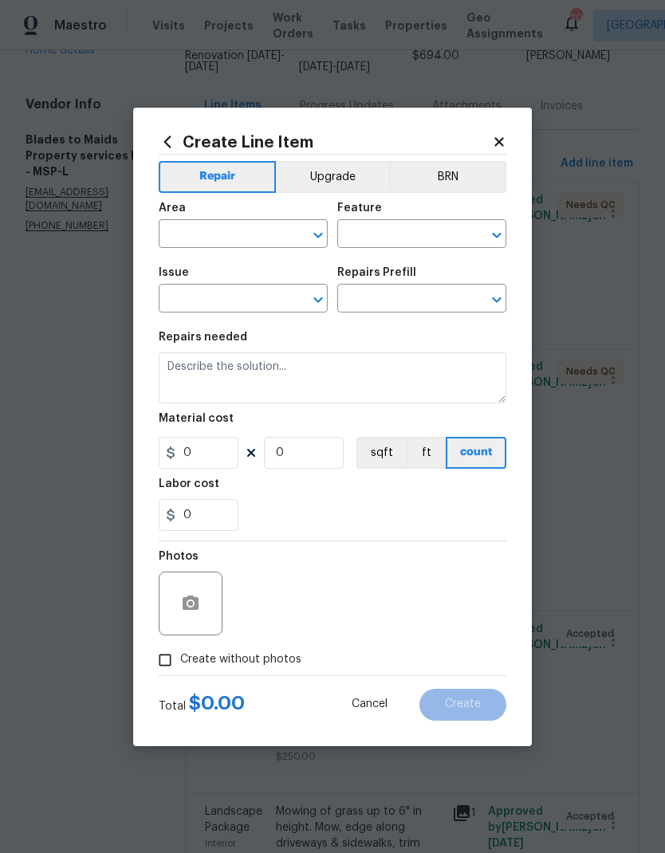
type input "Home Readiness Packages"
type input "Landscape Package"
type input "Initial landscaping package $72.00"
type textarea "Mowing of grass up to 6" in height. Mow, edge along driveways & sidewalks, trim…"
type input "72"
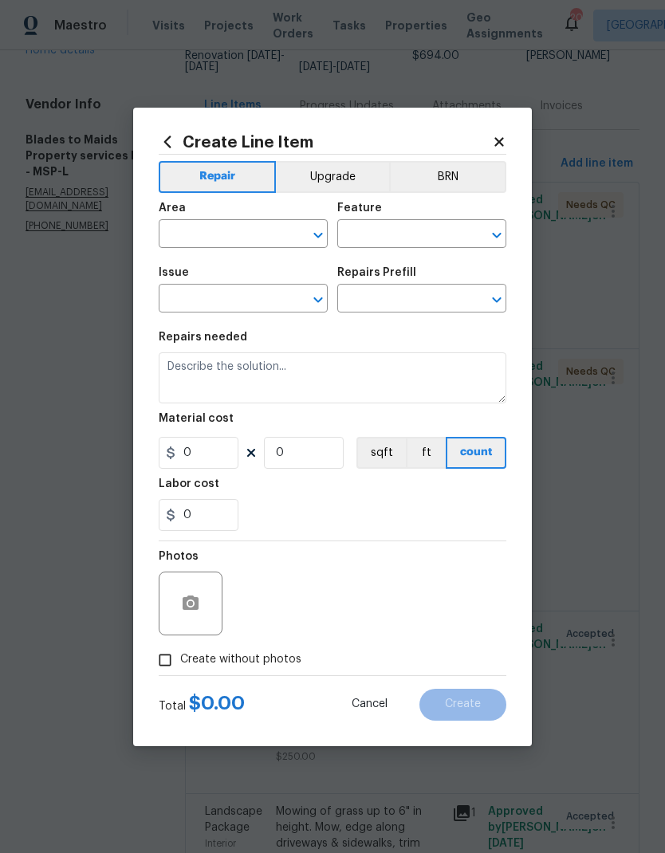
type input "1"
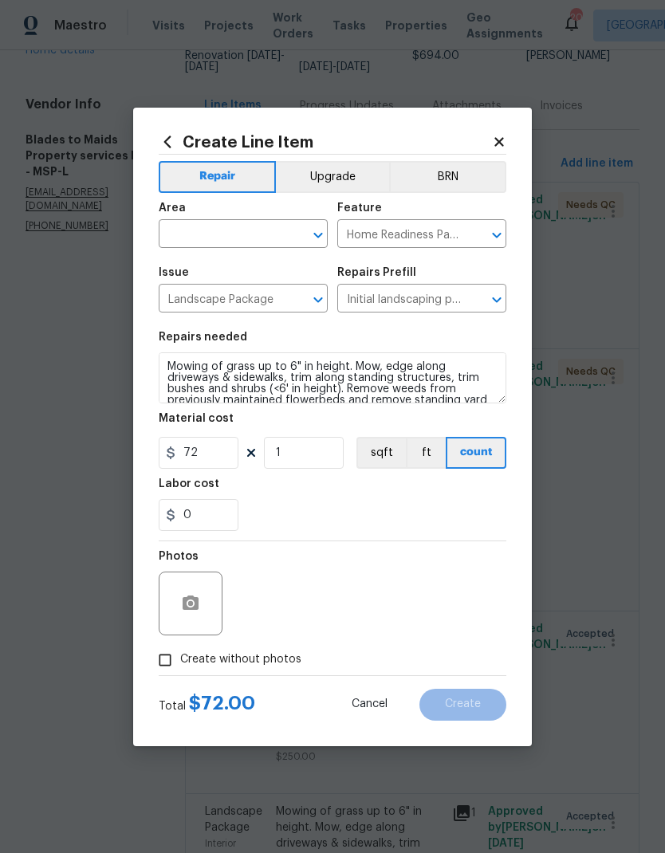
click at [193, 224] on input "text" at bounding box center [221, 235] width 124 height 25
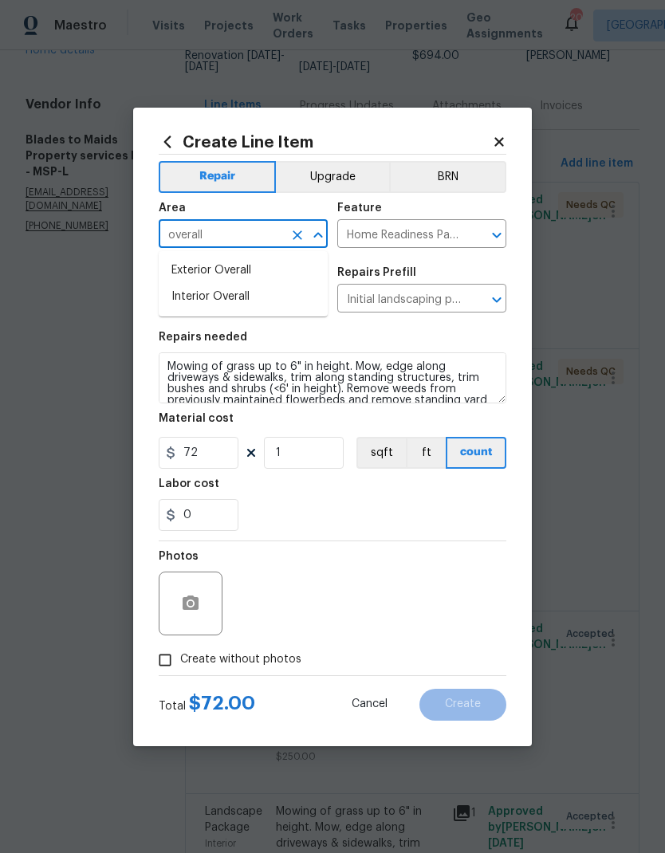
click at [186, 268] on li "Exterior Overall" at bounding box center [243, 270] width 169 height 26
type input "Exterior Overall"
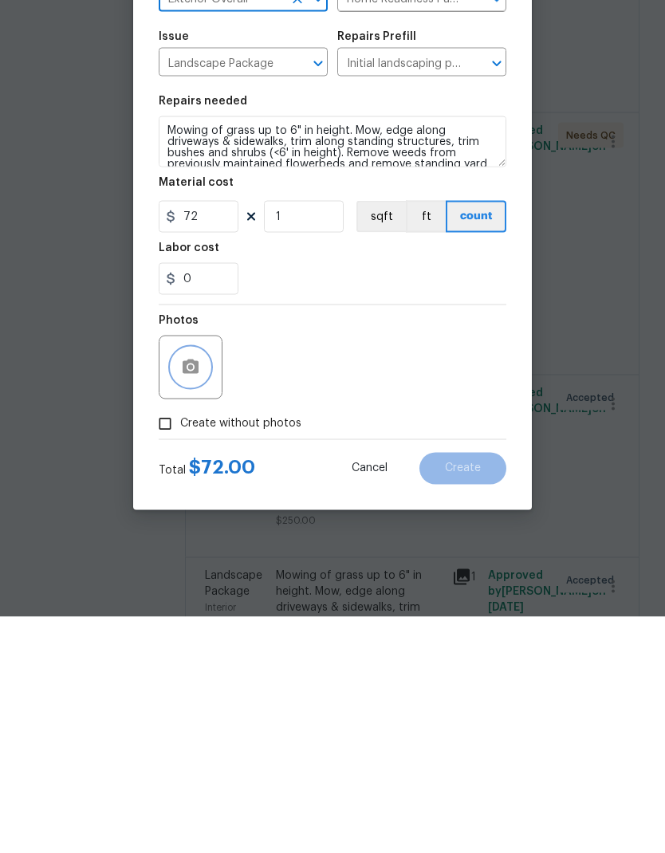
click at [183, 565] on icon "button" at bounding box center [191, 602] width 16 height 14
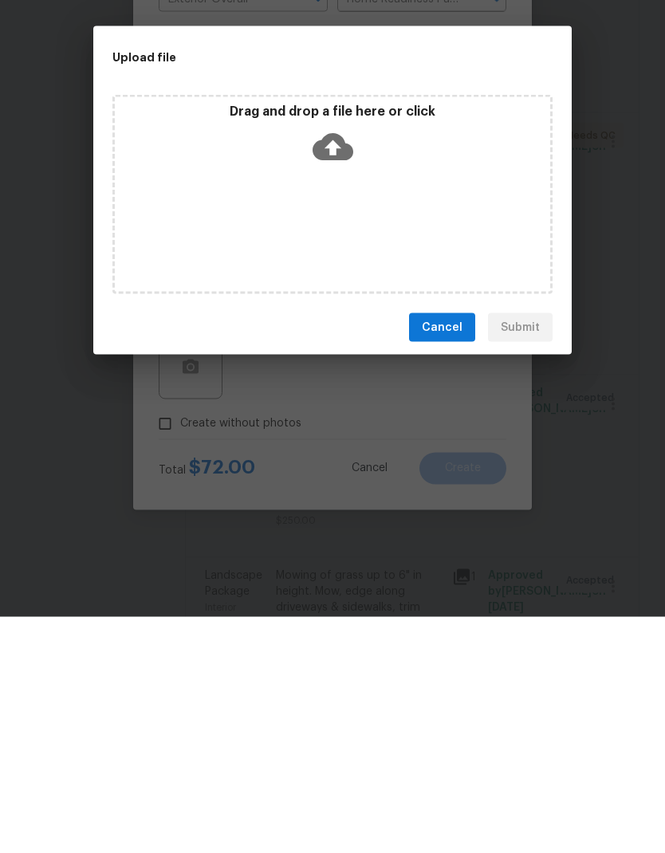
scroll to position [64, 0]
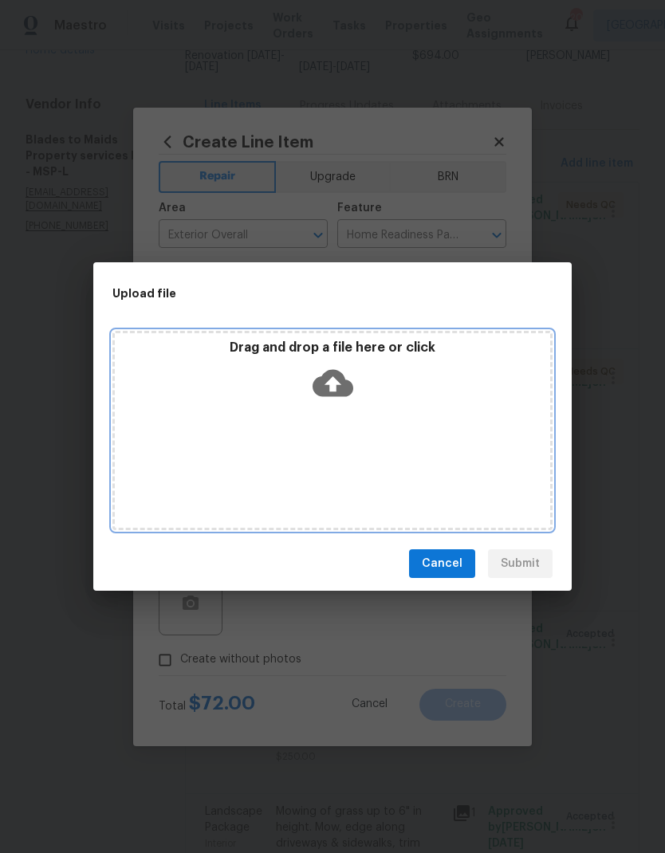
click at [219, 443] on div "Drag and drop a file here or click" at bounding box center [332, 430] width 440 height 199
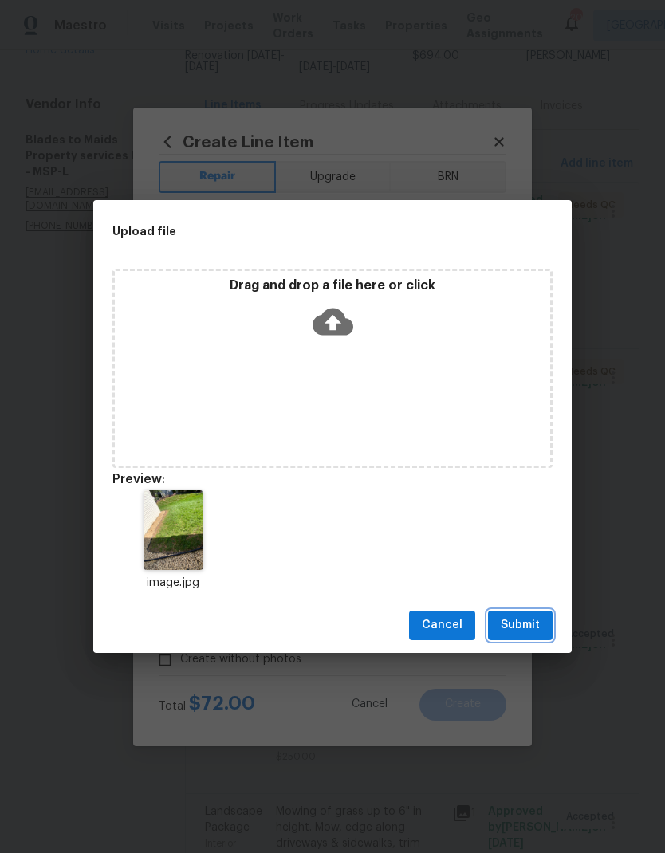
click at [517, 565] on span "Submit" at bounding box center [520, 625] width 39 height 20
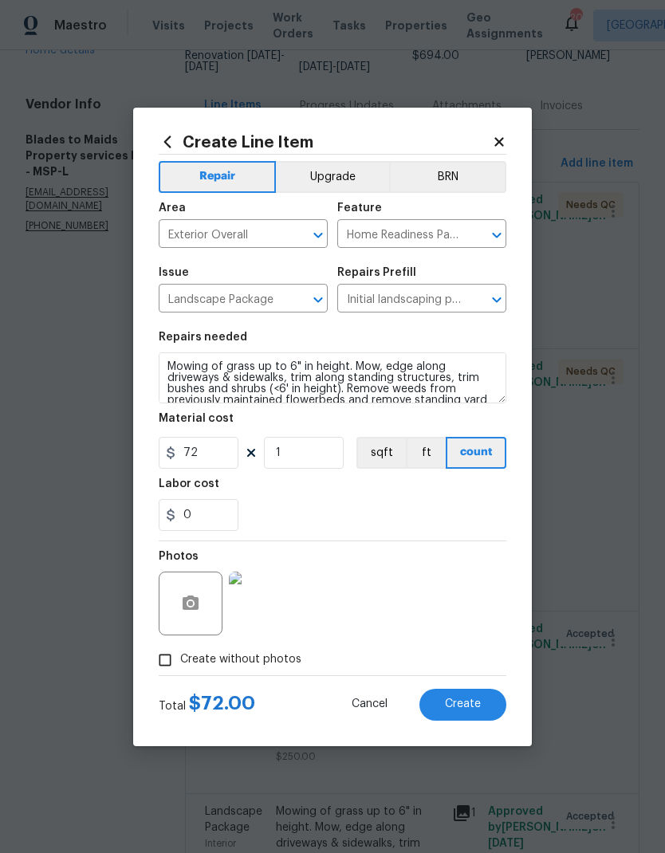
click at [446, 565] on button "Create" at bounding box center [462, 705] width 87 height 32
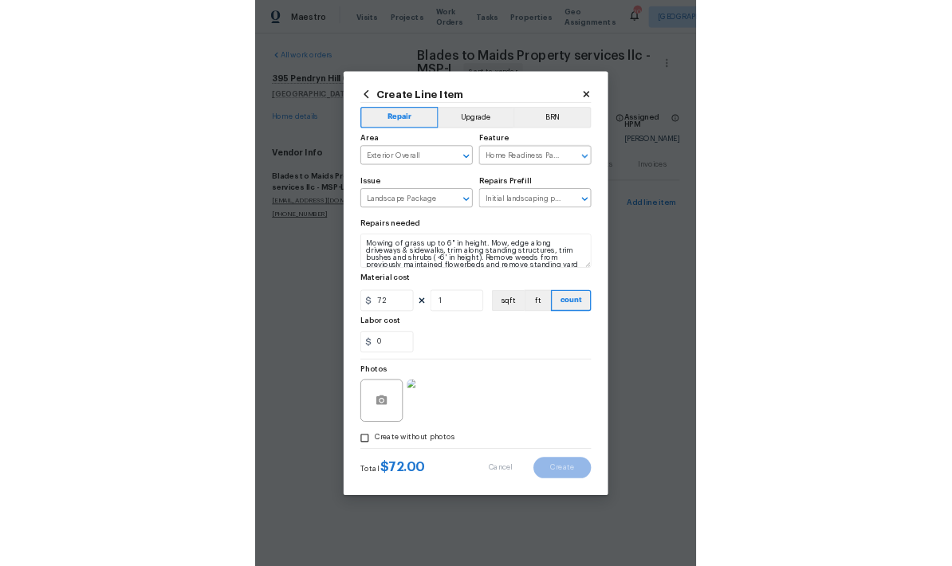
scroll to position [0, 0]
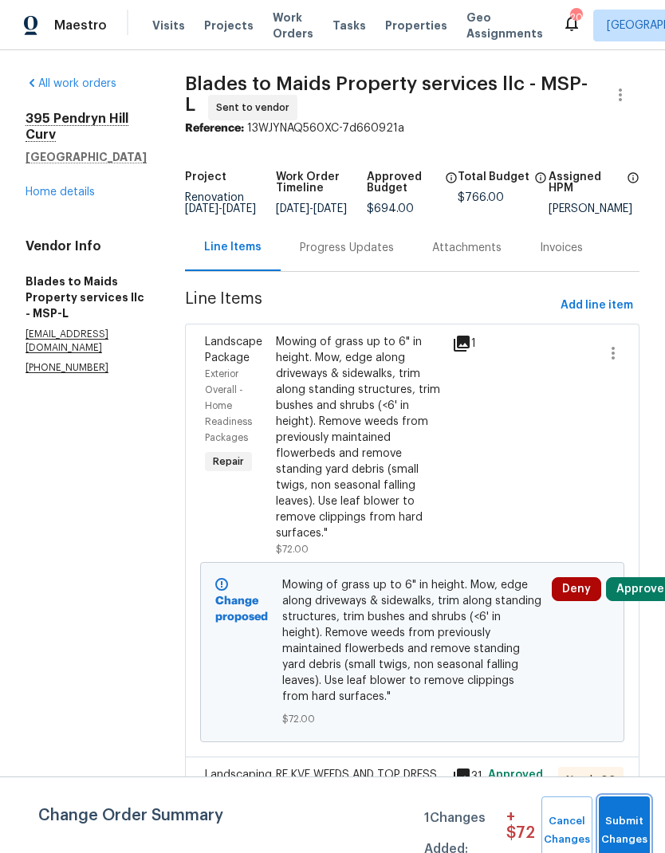
click at [618, 565] on span "Submit Changes" at bounding box center [624, 830] width 35 height 37
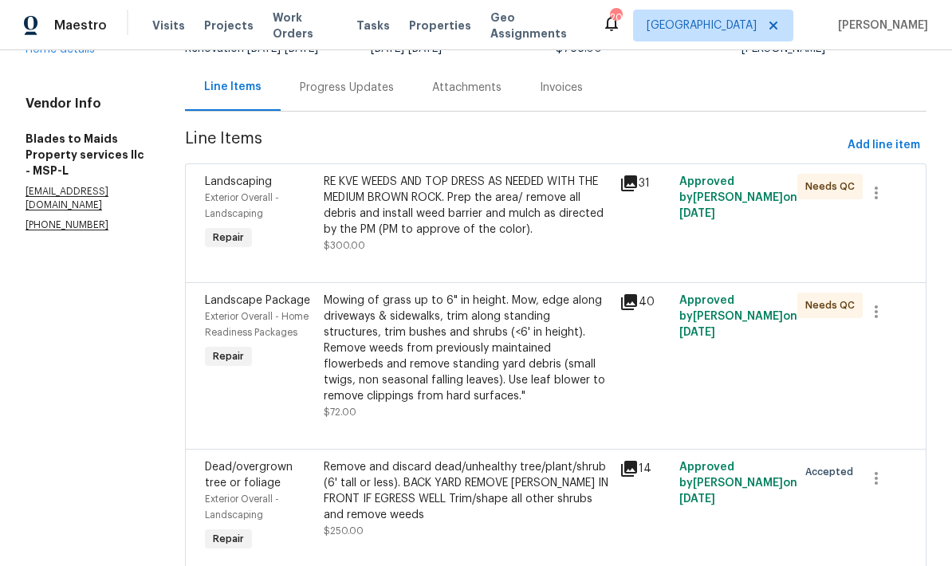
scroll to position [146, 0]
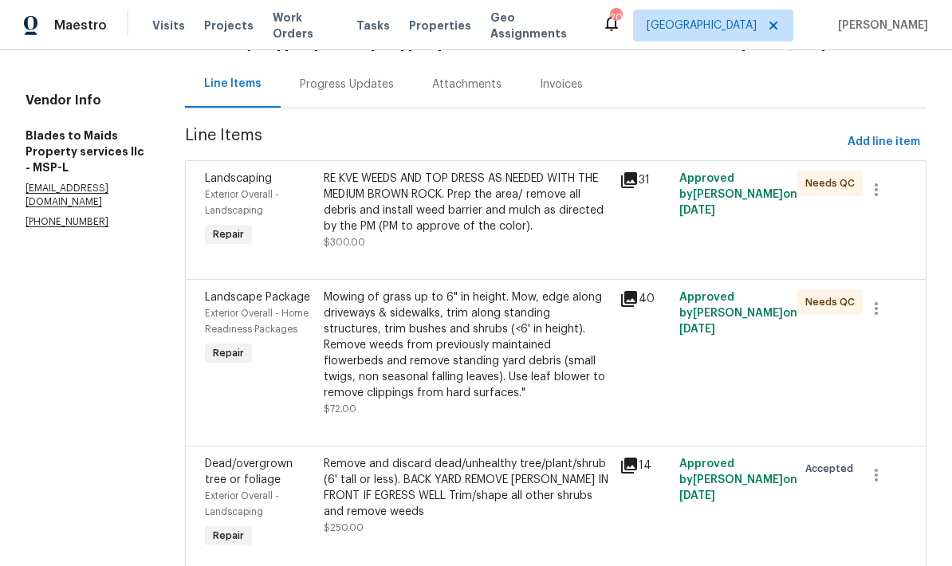
click at [441, 202] on div "RE KVE WEEDS AND TOP DRESS AS NEEDED WITH THE MEDIUM BROWN ROCK. Prep the area/…" at bounding box center [467, 203] width 287 height 64
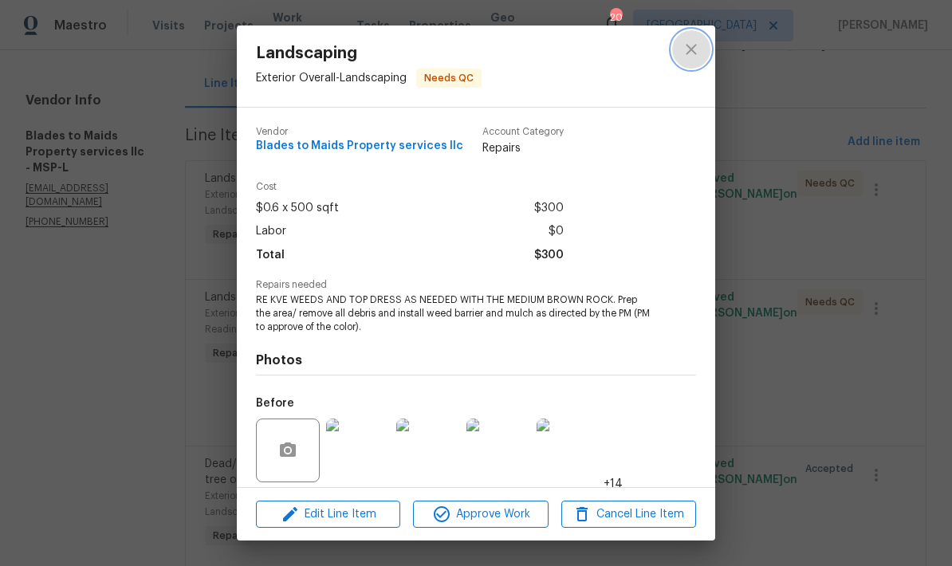
click at [693, 56] on icon "close" at bounding box center [691, 49] width 19 height 19
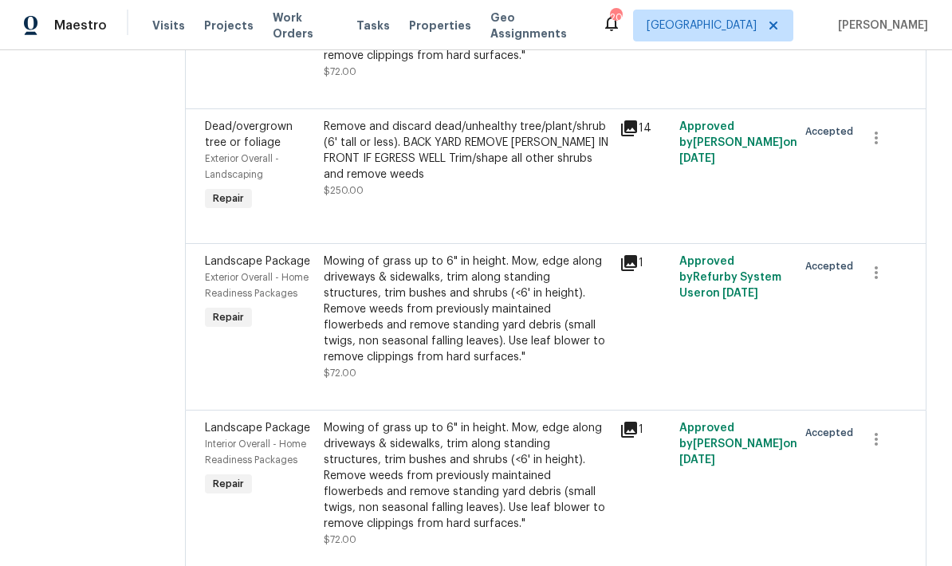
scroll to position [481, 0]
